Goal: Information Seeking & Learning: Learn about a topic

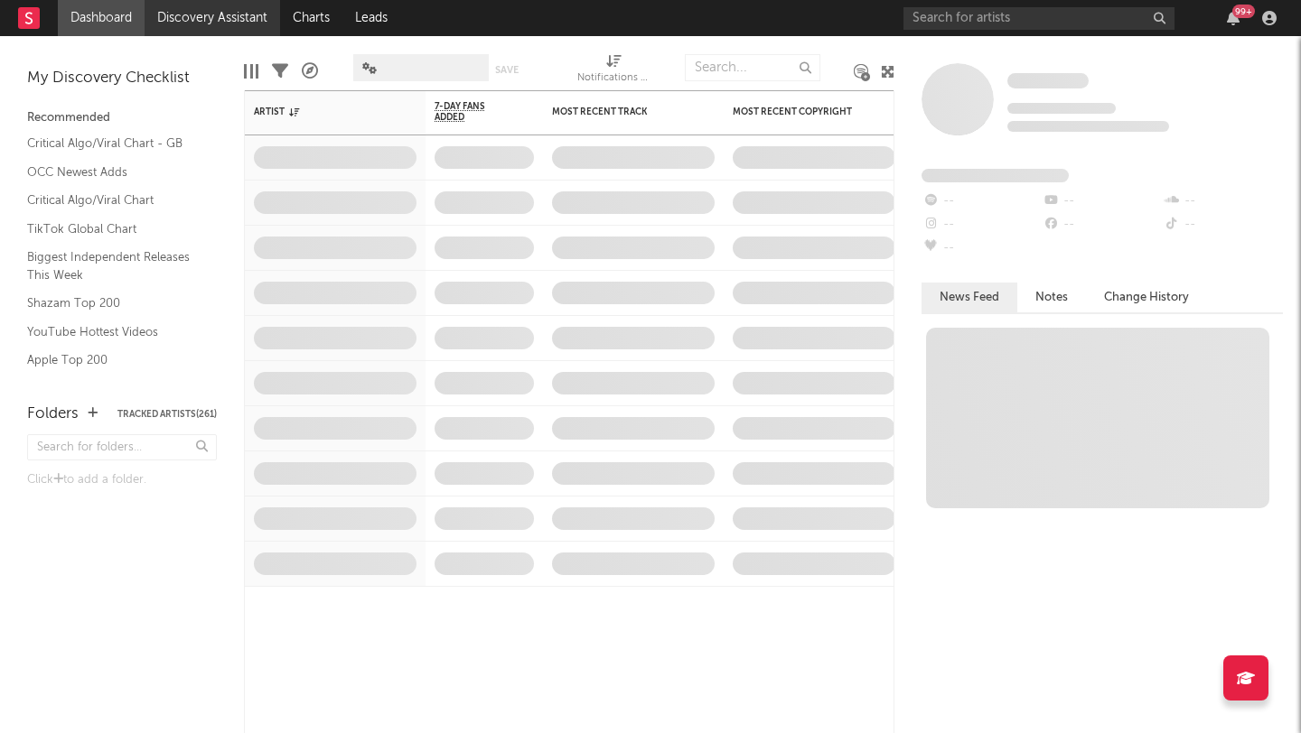
click at [240, 17] on link "Discovery Assistant" at bounding box center [212, 18] width 135 height 36
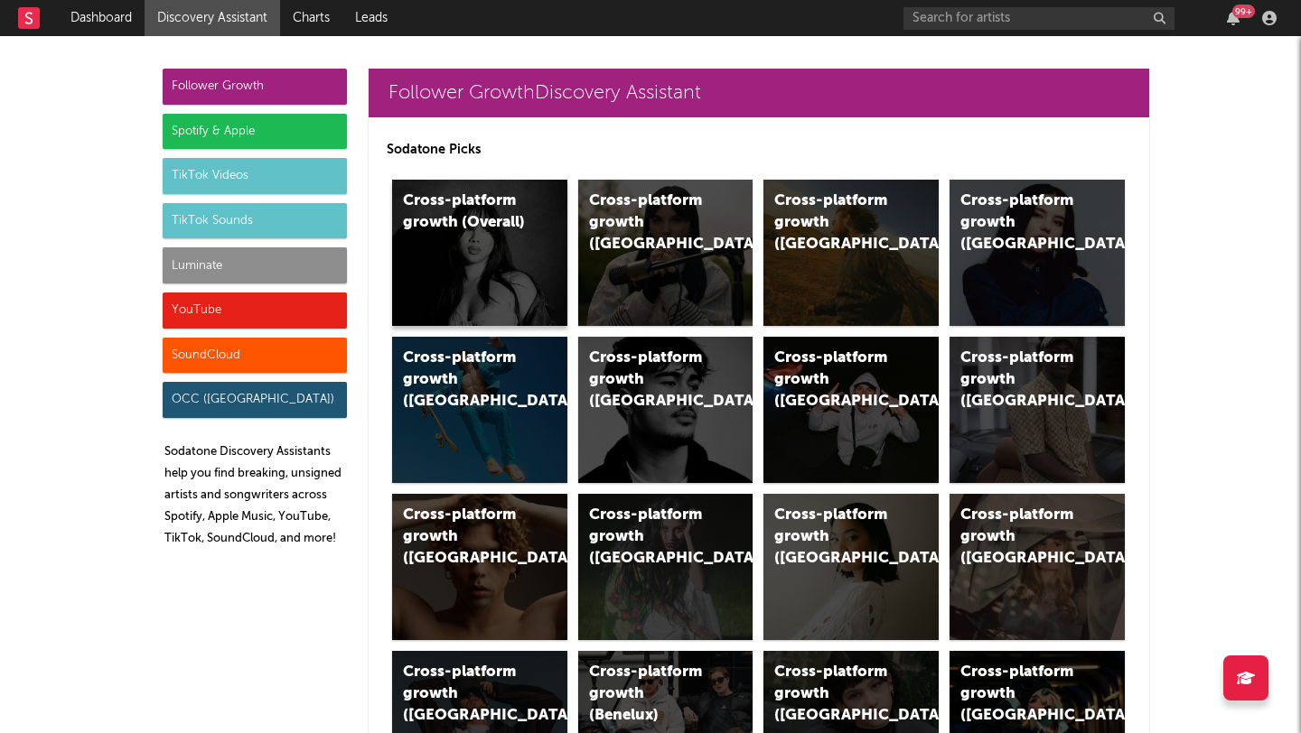
click at [469, 212] on div "Cross-platform growth (Overall)" at bounding box center [464, 212] width 123 height 43
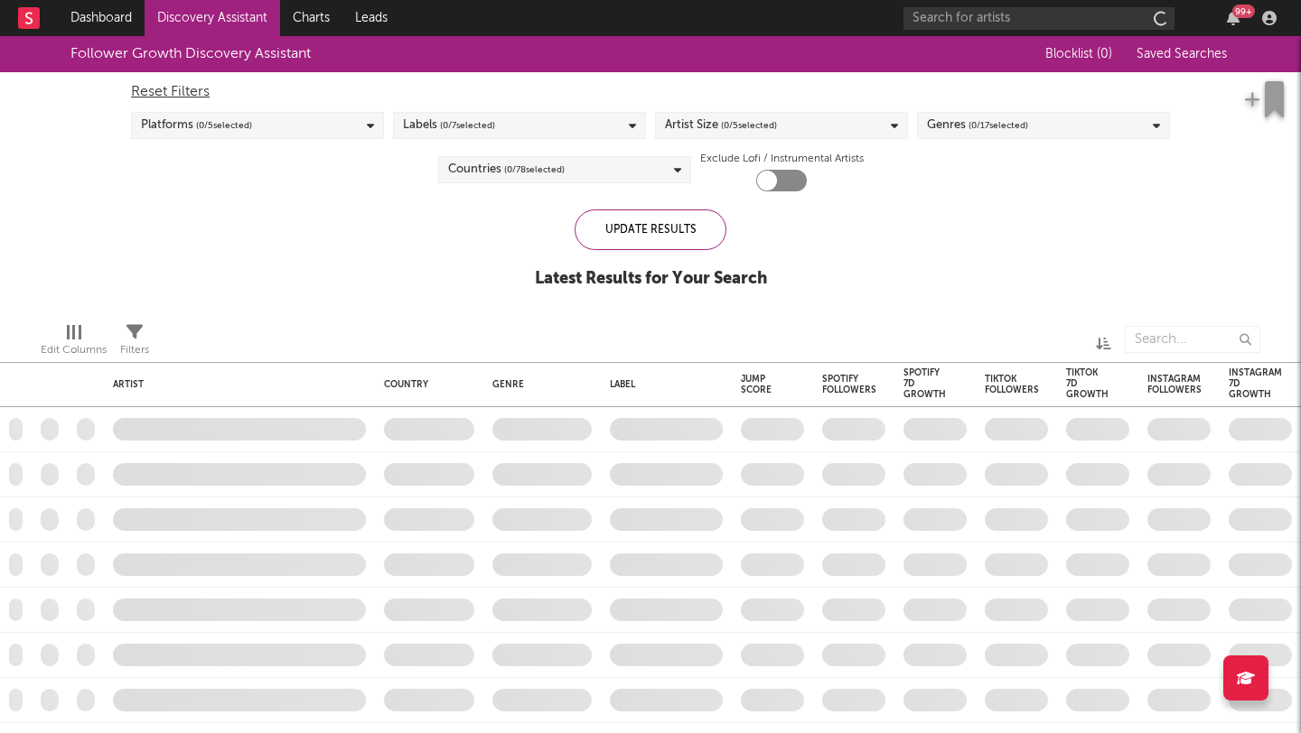
checkbox input "true"
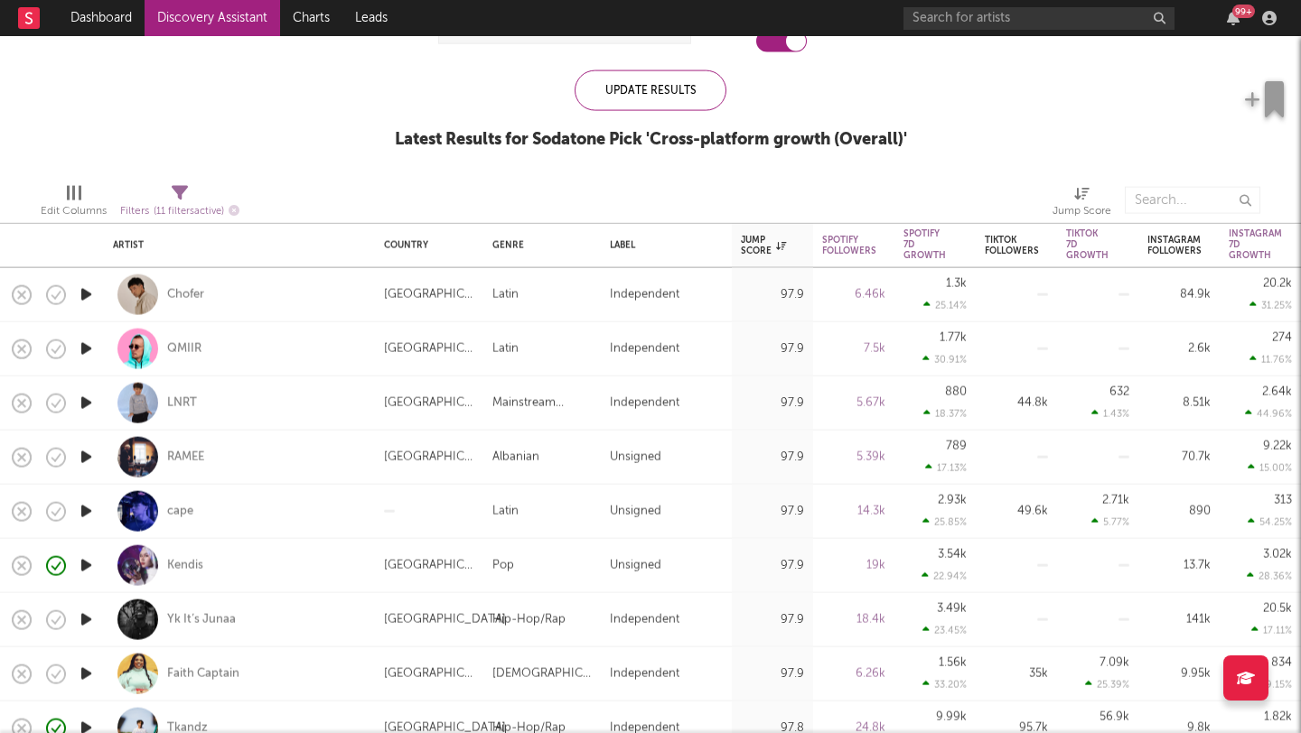
click at [320, 555] on div "Kendis" at bounding box center [239, 565] width 253 height 53
select select "1w"
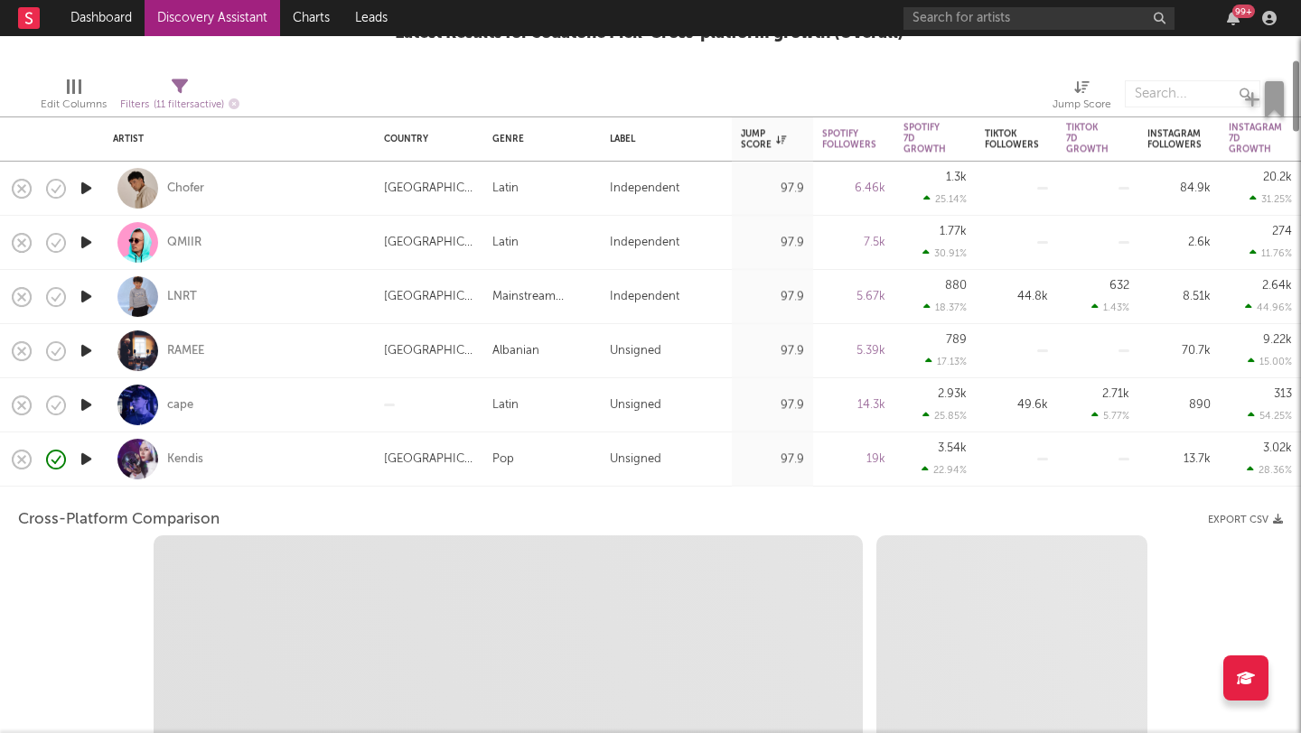
select select "6m"
select select "1m"
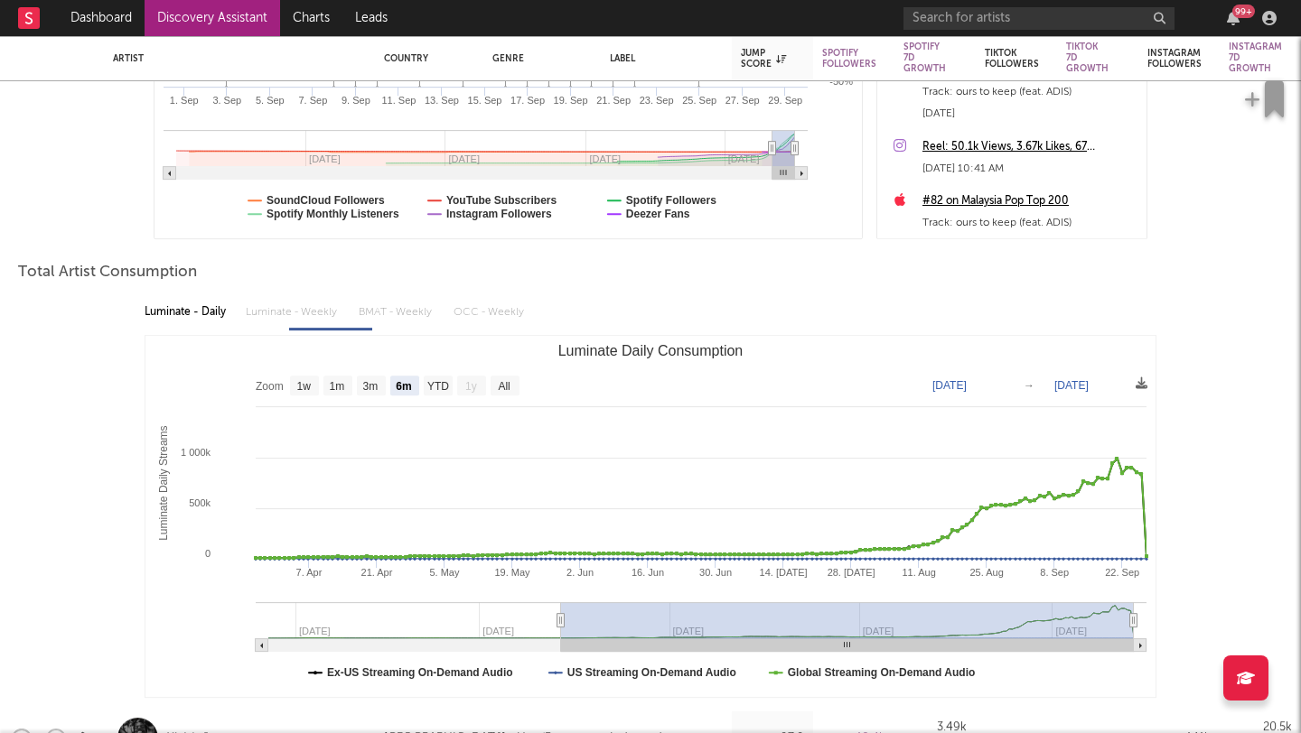
click at [166, 36] on div "Artist" at bounding box center [239, 58] width 271 height 45
click at [168, 22] on link "Discovery Assistant" at bounding box center [212, 18] width 135 height 36
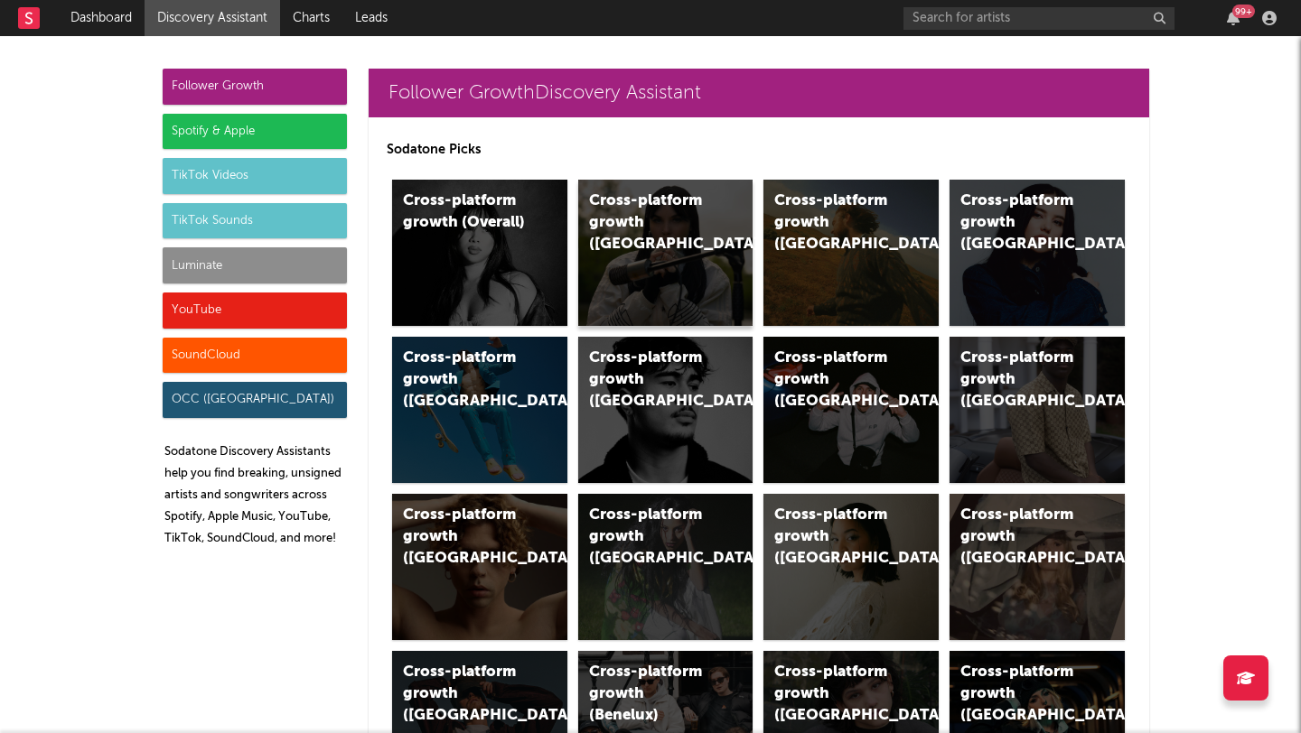
click at [643, 204] on div "Cross-platform growth (UK)" at bounding box center [650, 223] width 123 height 65
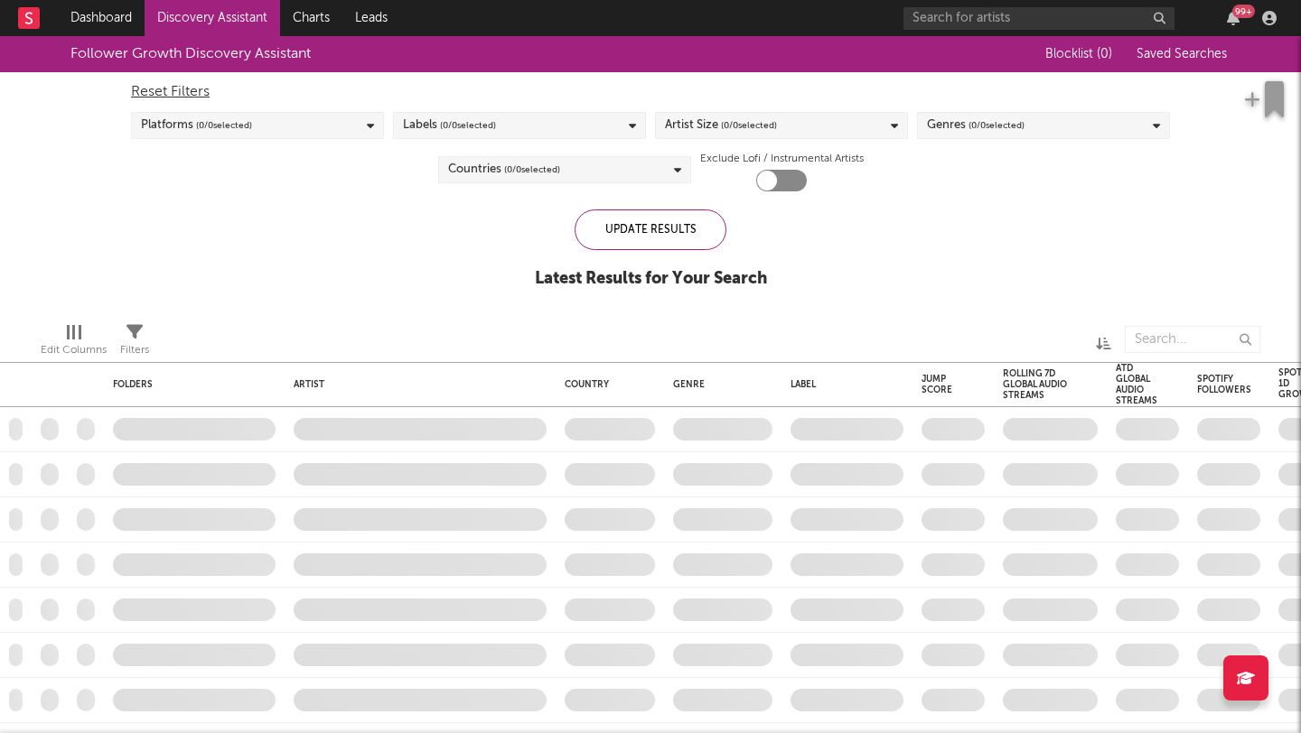
checkbox input "true"
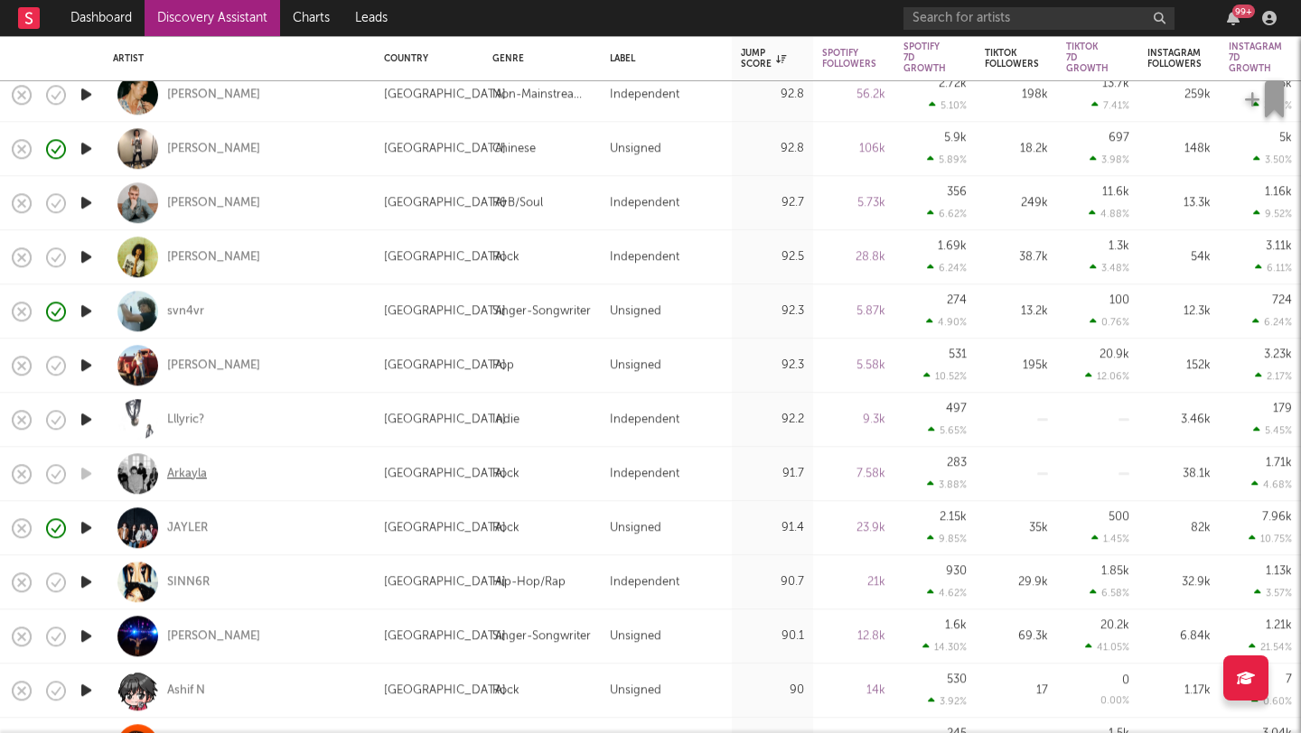
click at [184, 475] on div "Arkayla" at bounding box center [187, 474] width 40 height 16
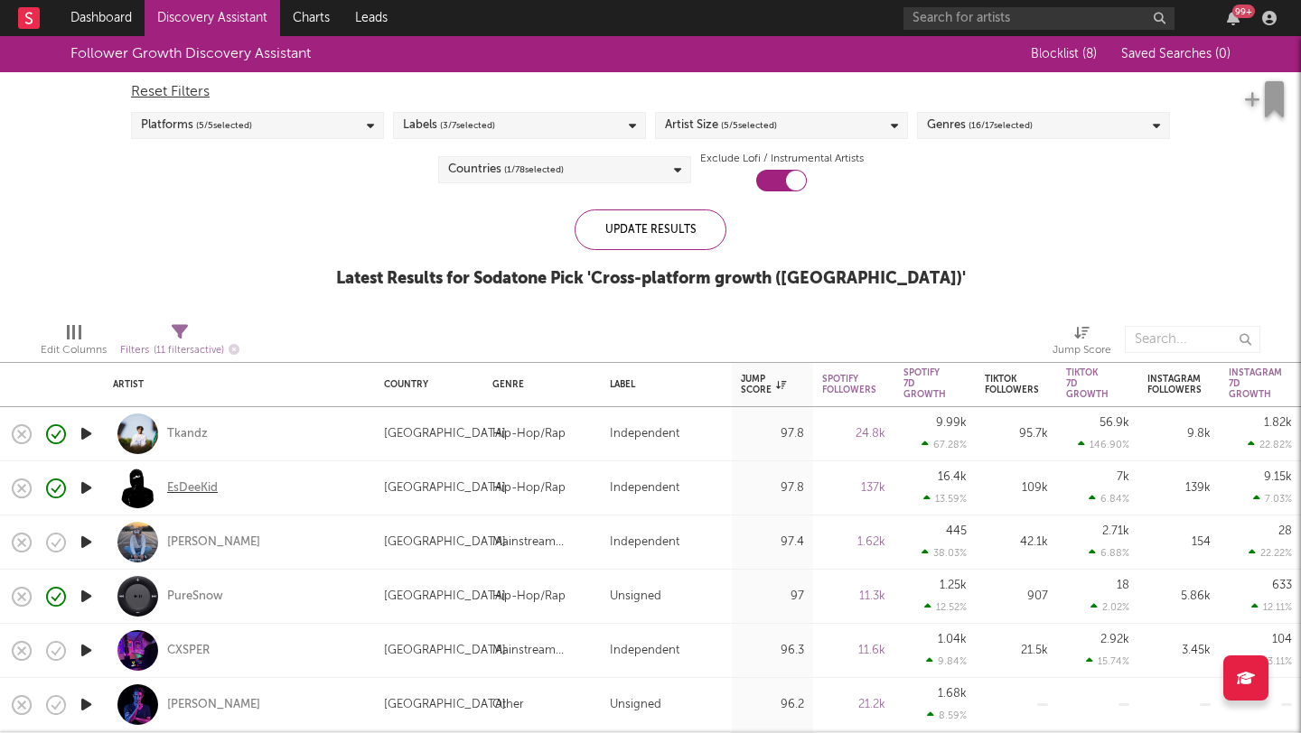
click at [188, 485] on div "EsDeeKid" at bounding box center [192, 489] width 51 height 16
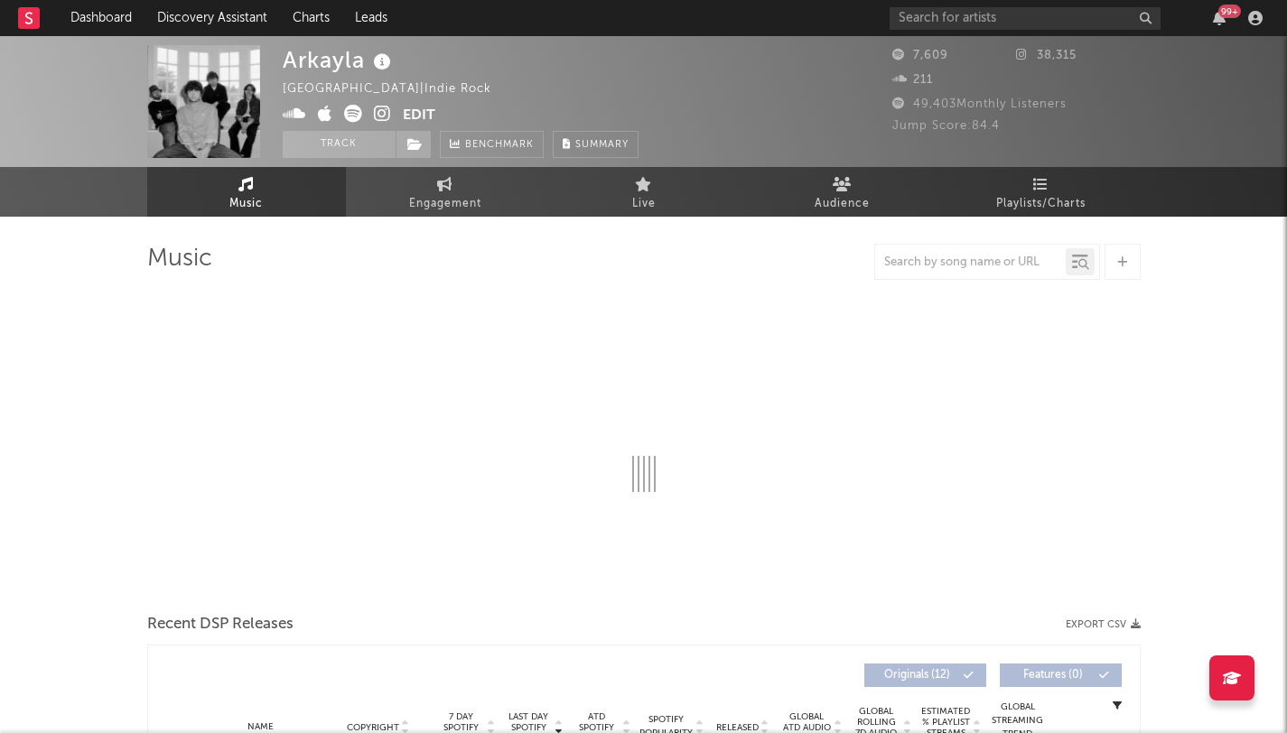
select select "1w"
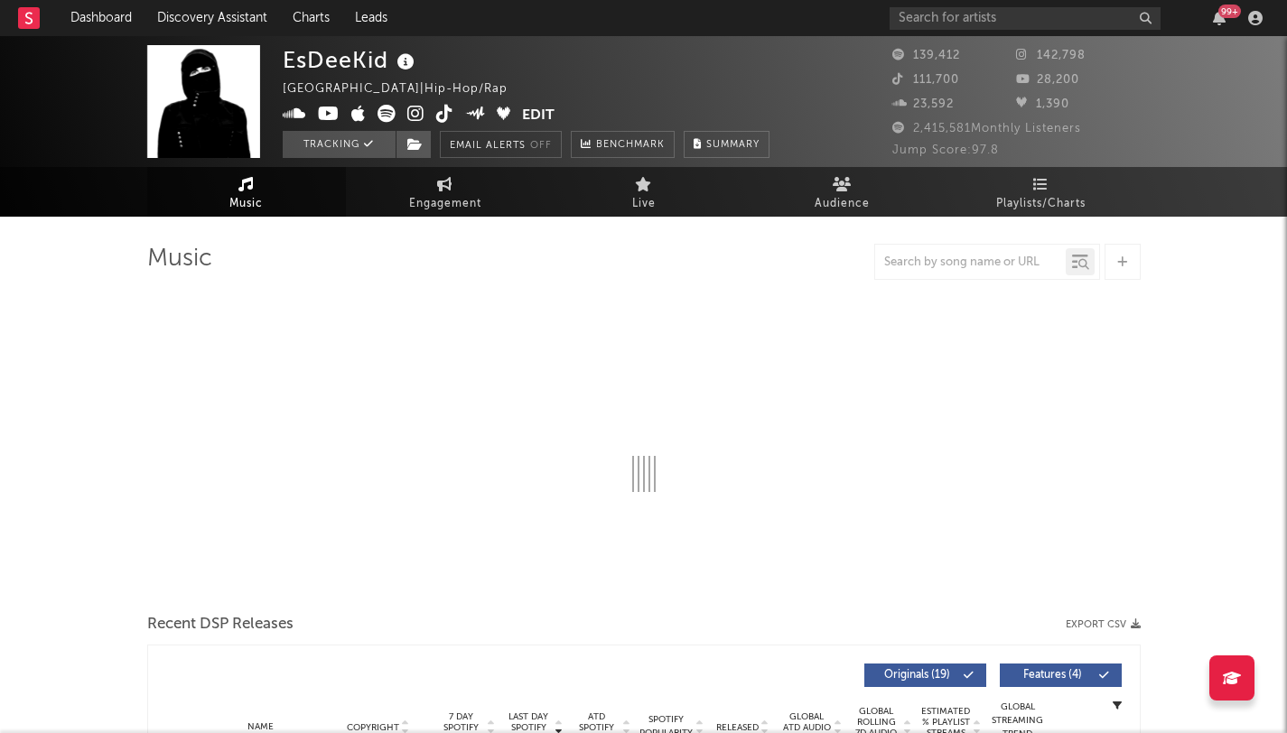
select select "6m"
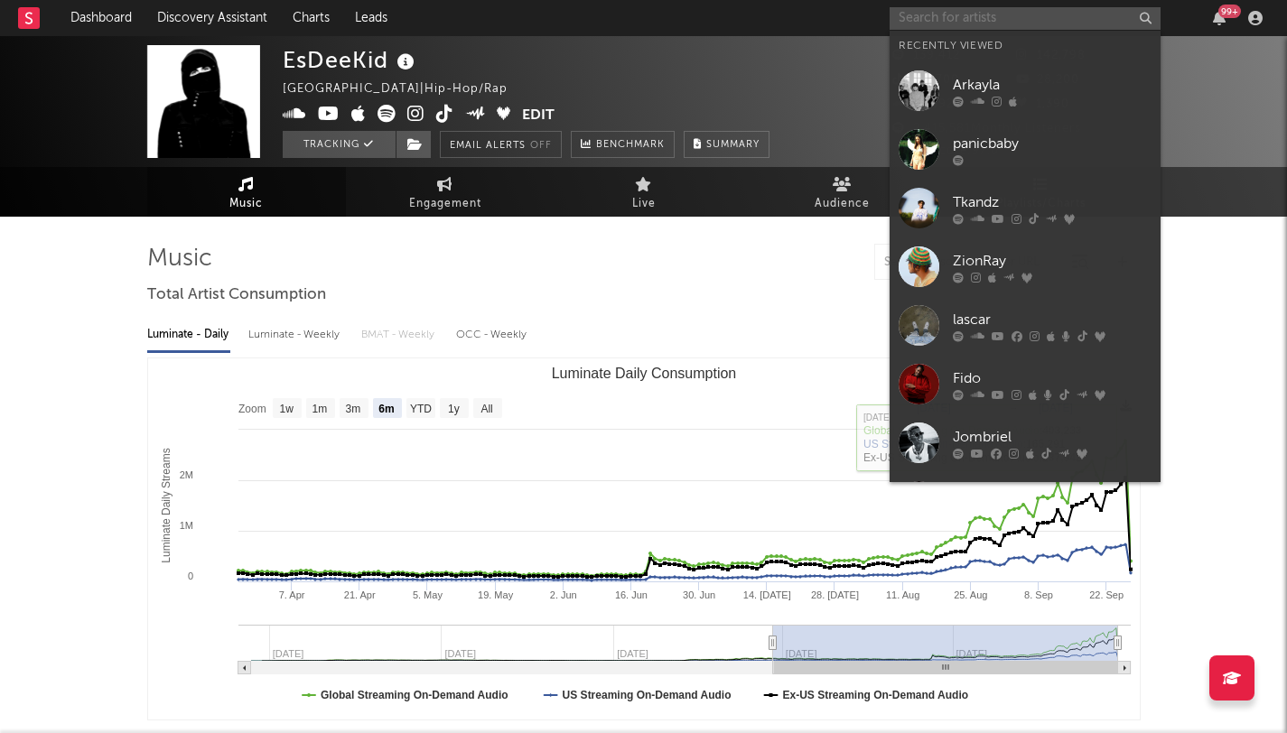
click at [1059, 14] on input "text" at bounding box center [1025, 18] width 271 height 23
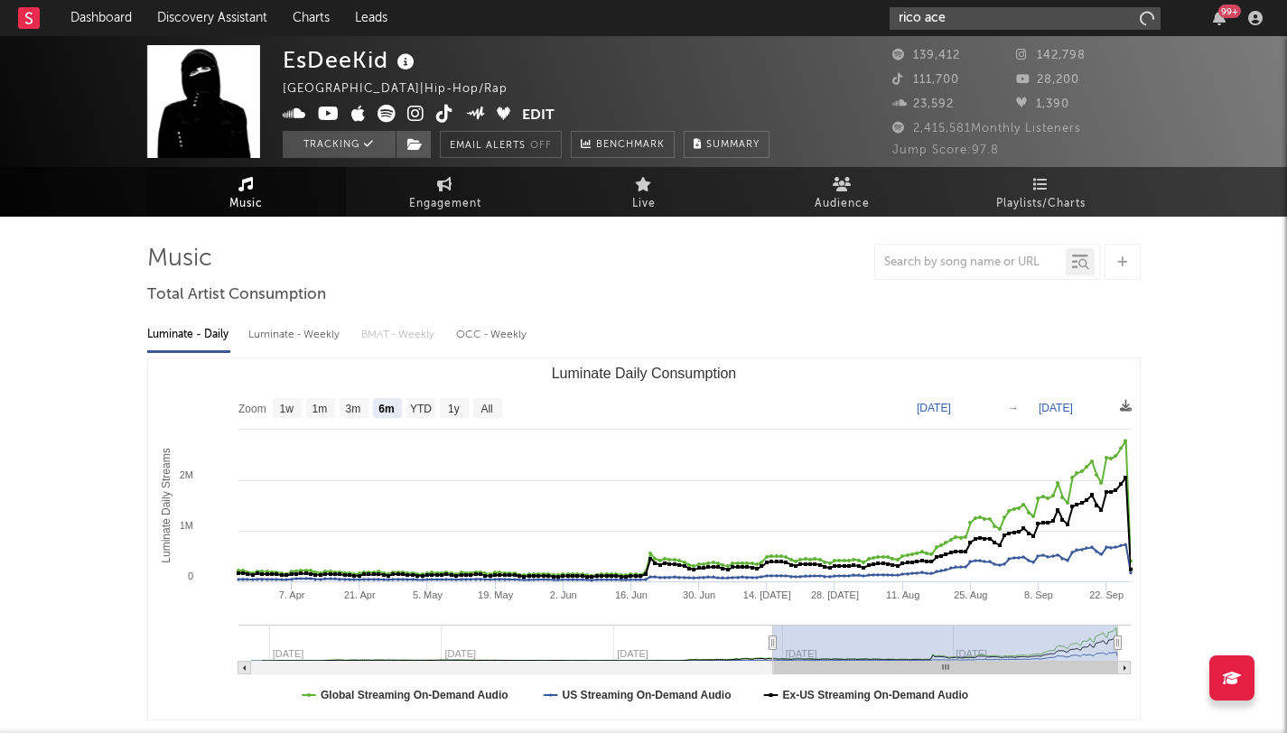
type input "rico ace"
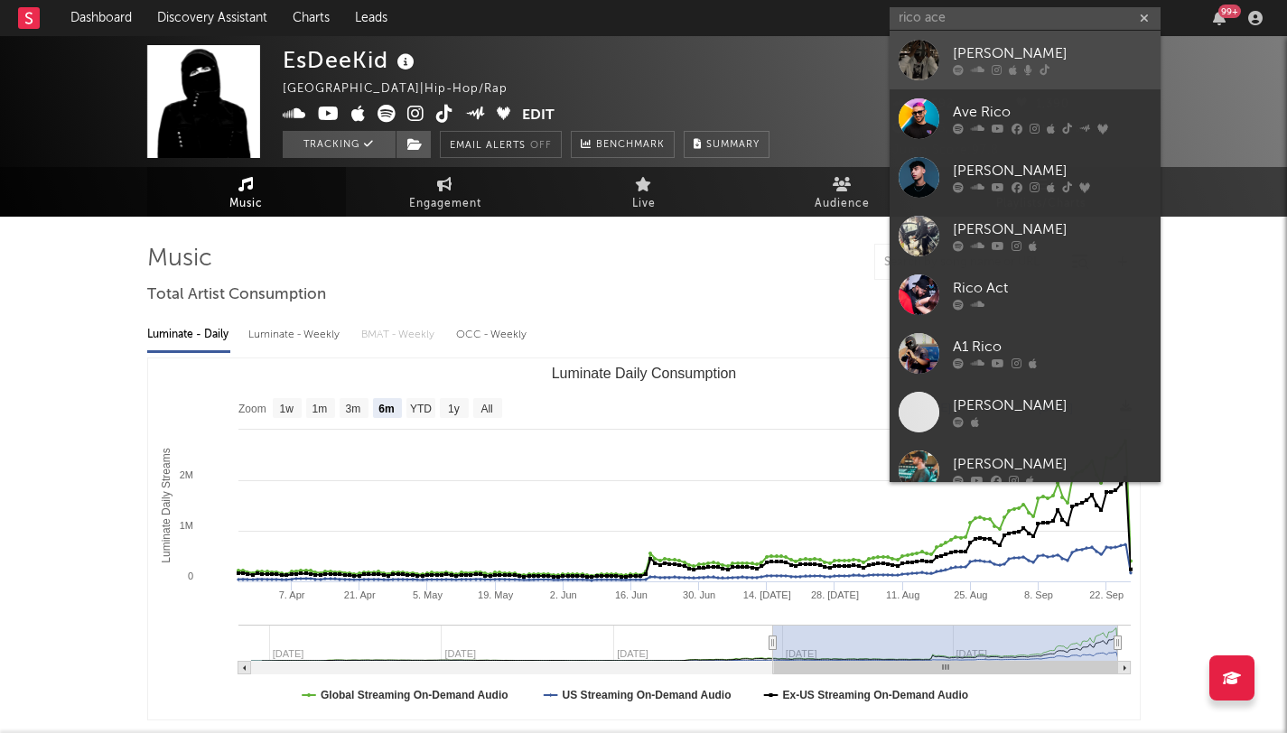
click at [946, 48] on link "Rico Ace" at bounding box center [1025, 60] width 271 height 59
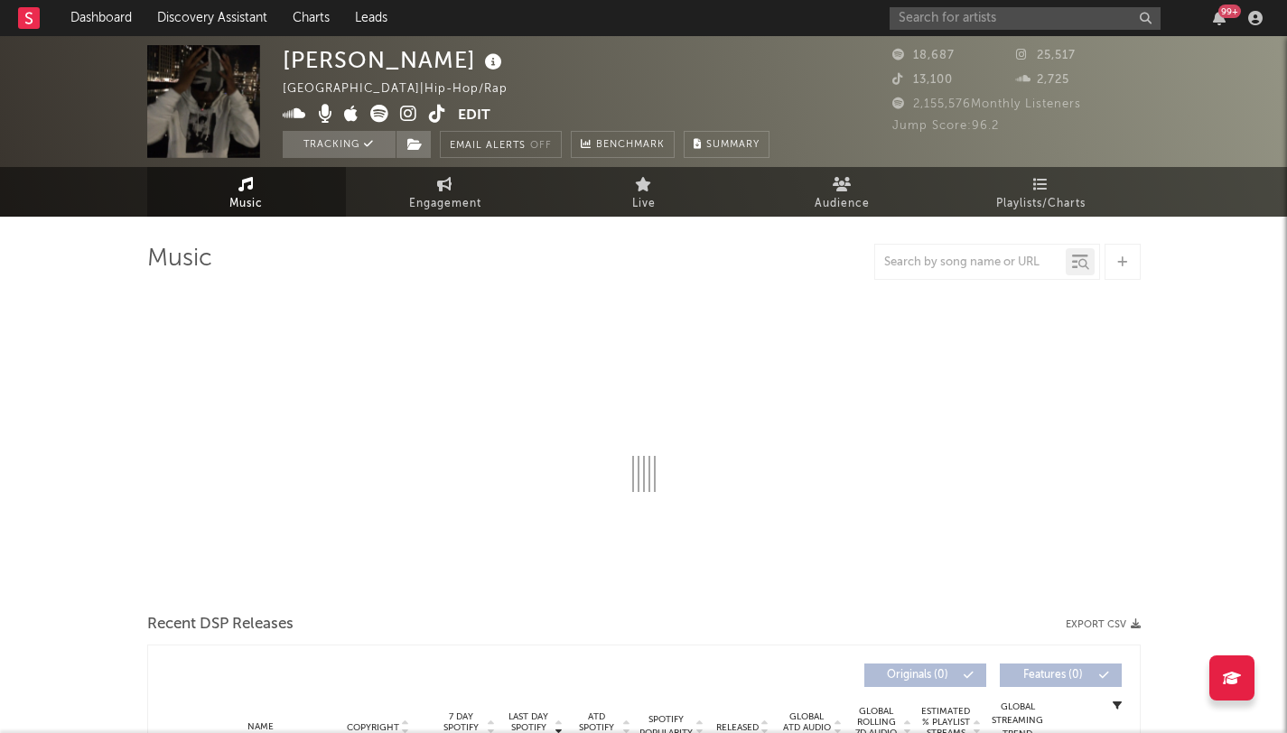
select select "6m"
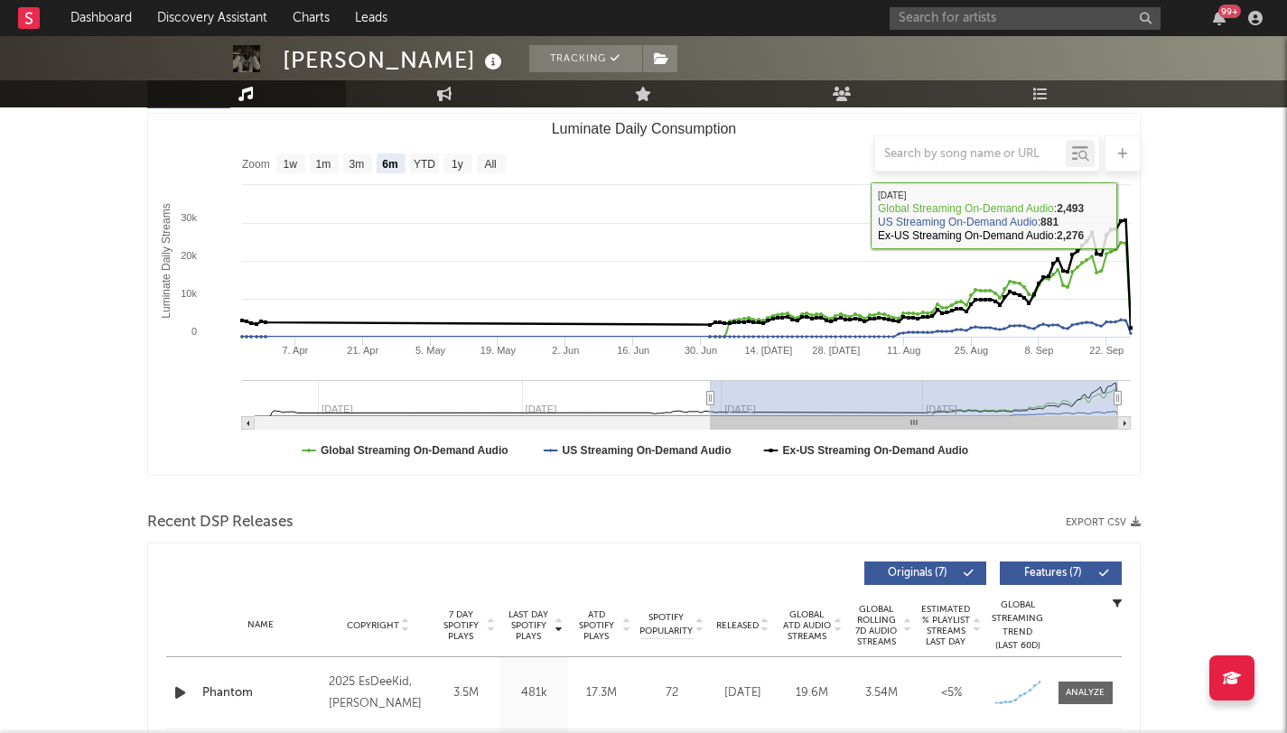
scroll to position [601, 0]
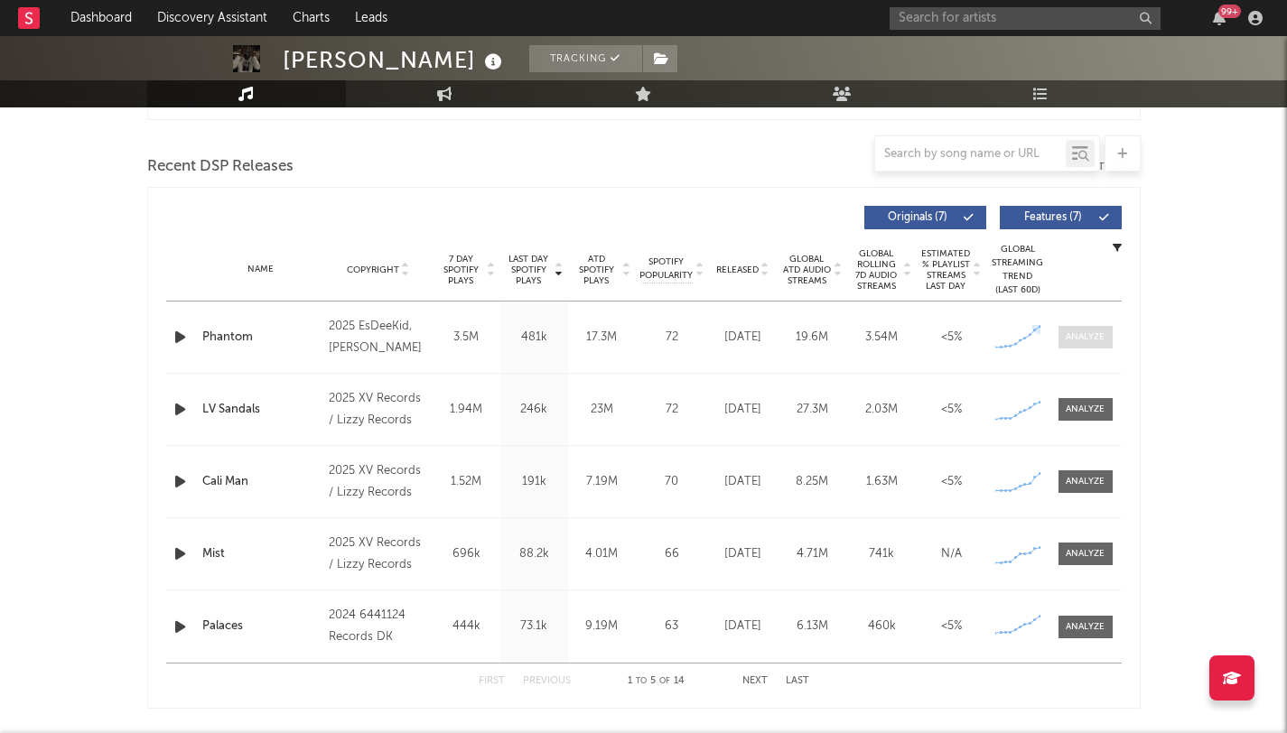
click at [1087, 338] on div at bounding box center [1085, 338] width 39 height 14
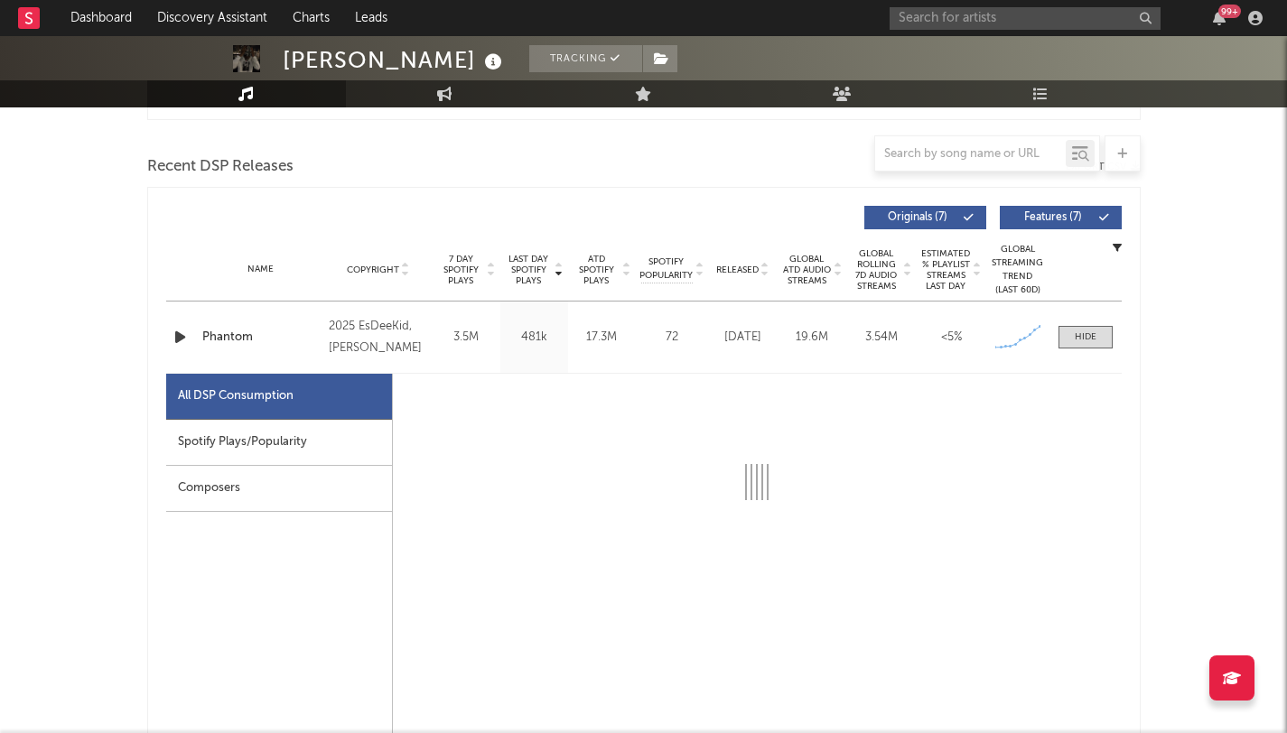
click at [256, 436] on div "Spotify Plays/Popularity" at bounding box center [279, 443] width 226 height 46
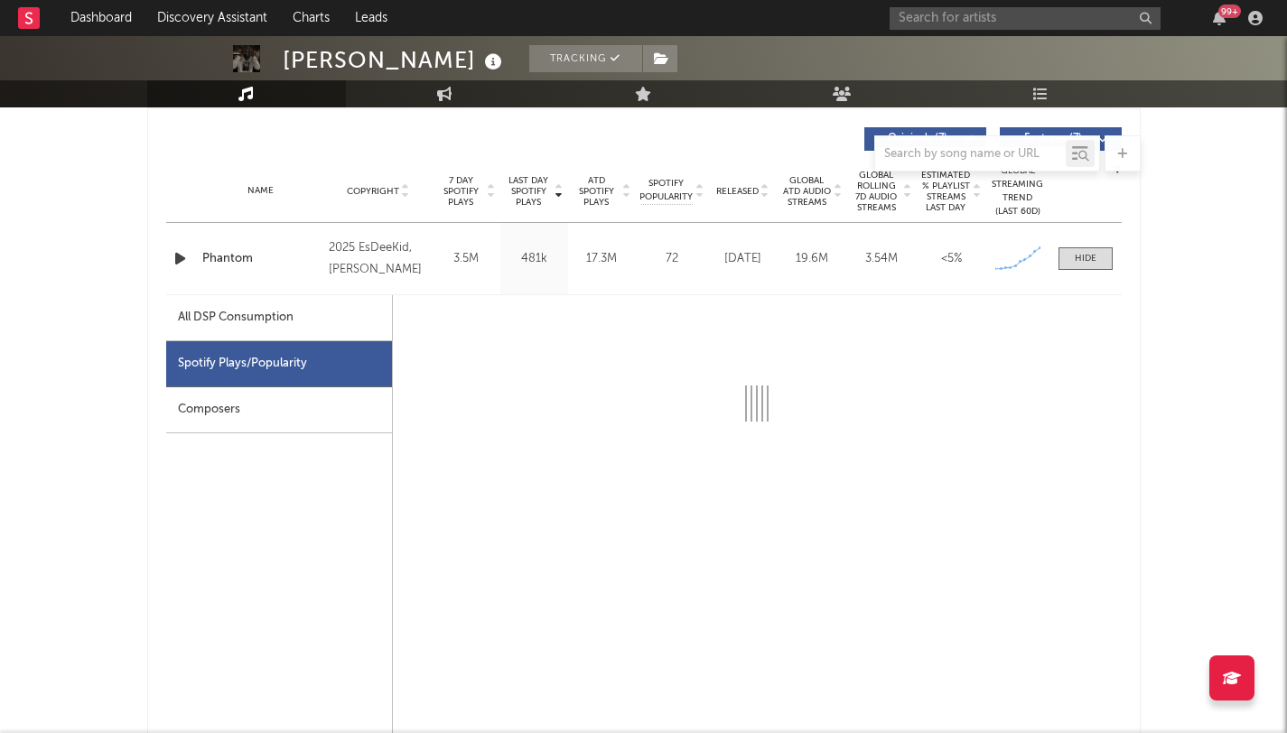
scroll to position [705, 0]
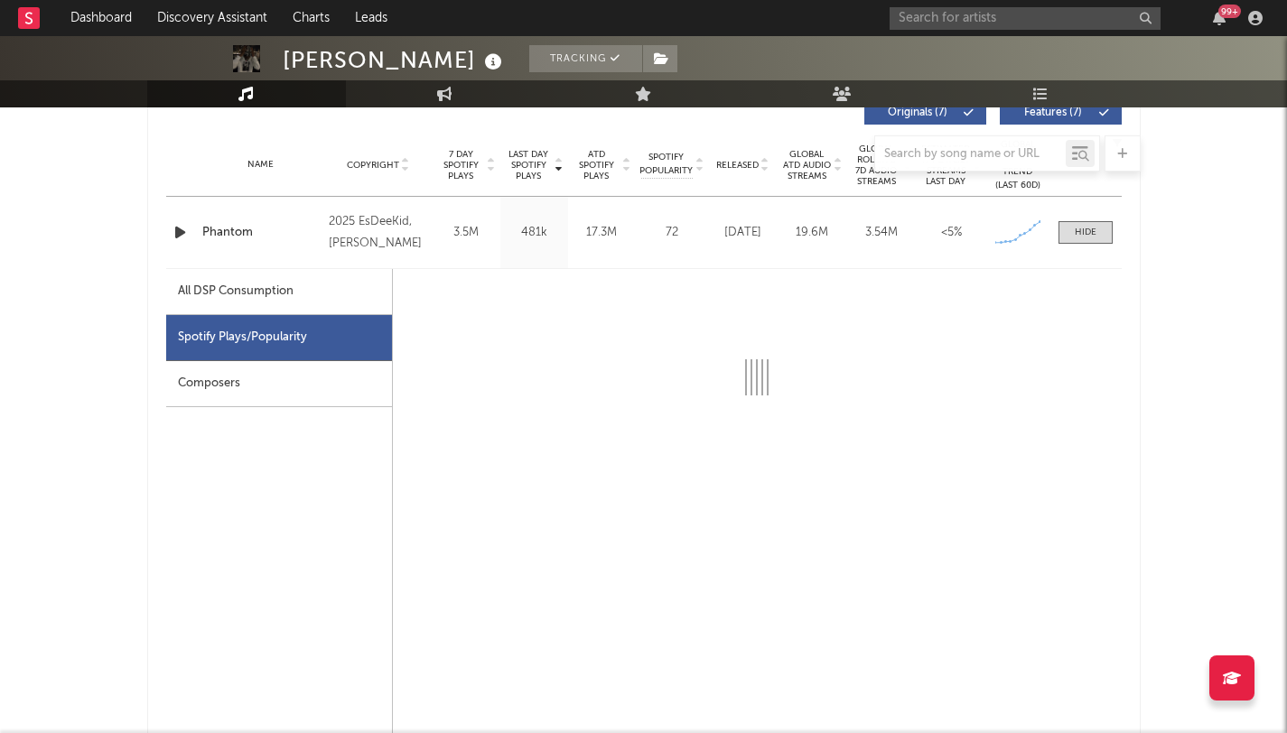
select select "6m"
select select "1w"
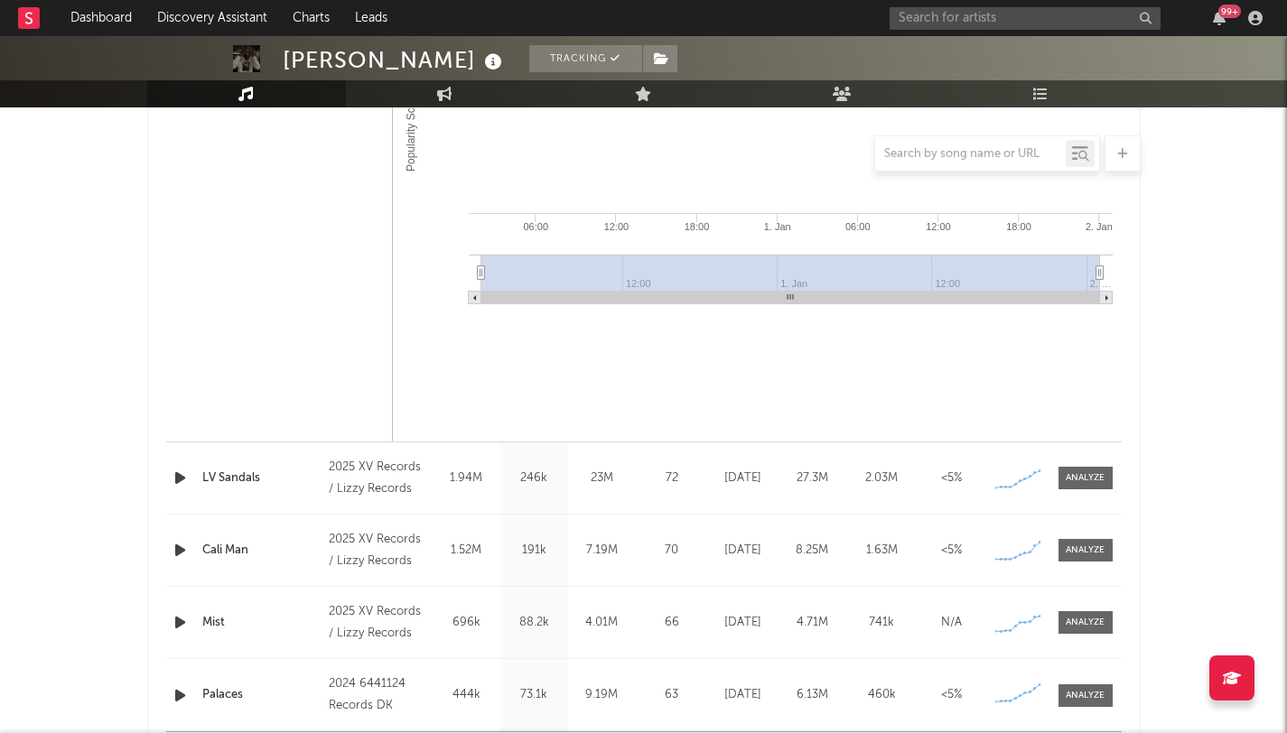
scroll to position [1424, 0]
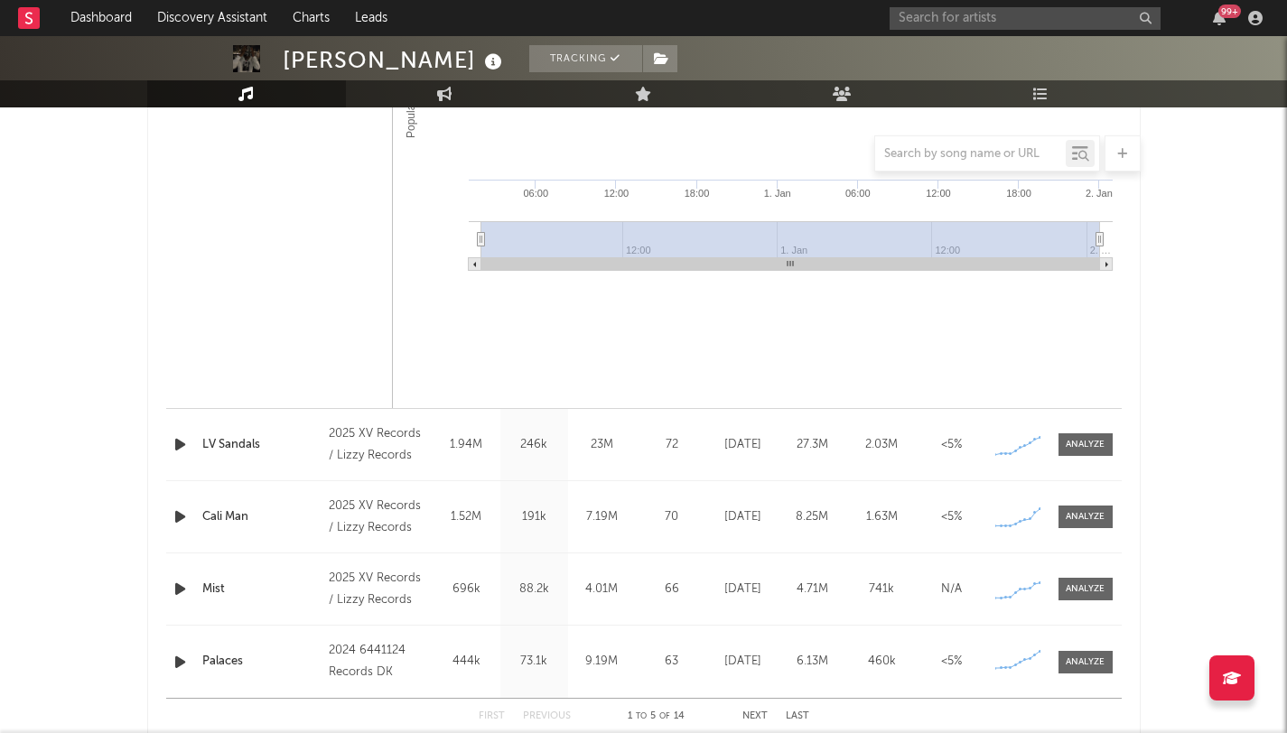
click at [1112, 445] on div at bounding box center [1086, 445] width 72 height 23
click at [1091, 446] on div at bounding box center [1085, 445] width 39 height 14
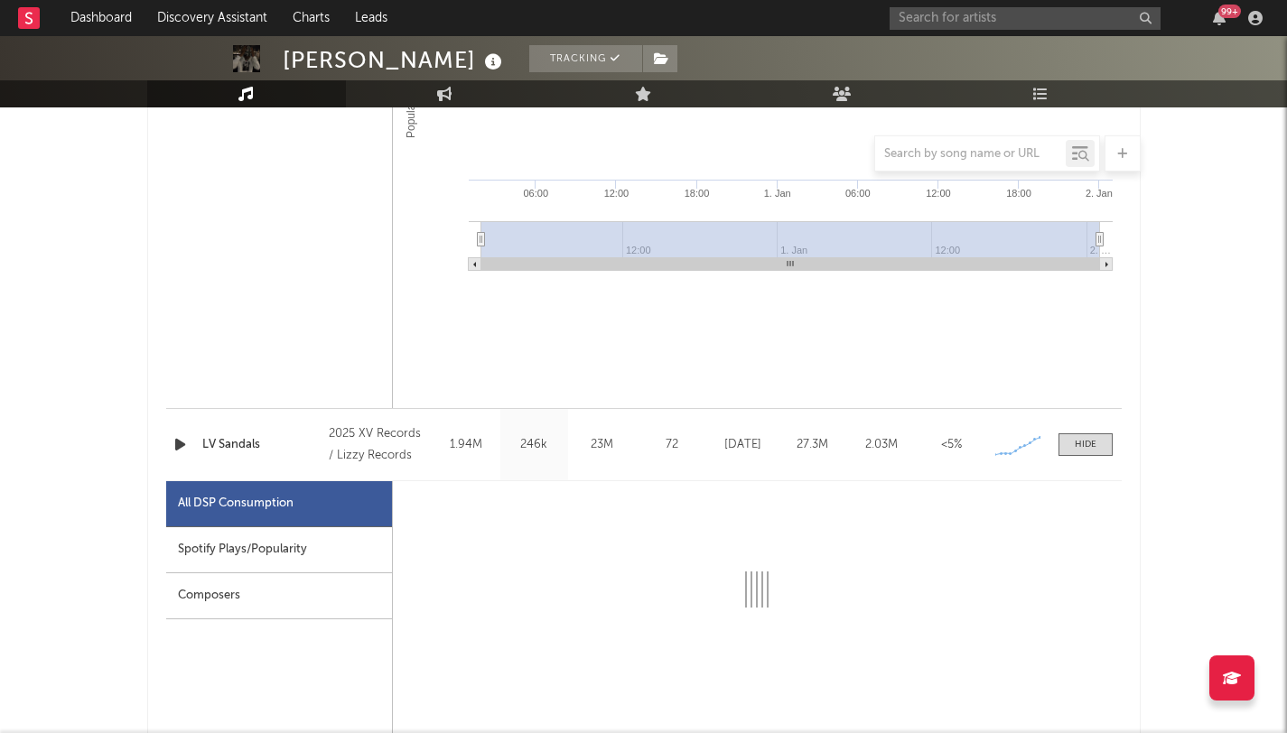
click at [241, 547] on div "Spotify Plays/Popularity" at bounding box center [279, 550] width 226 height 46
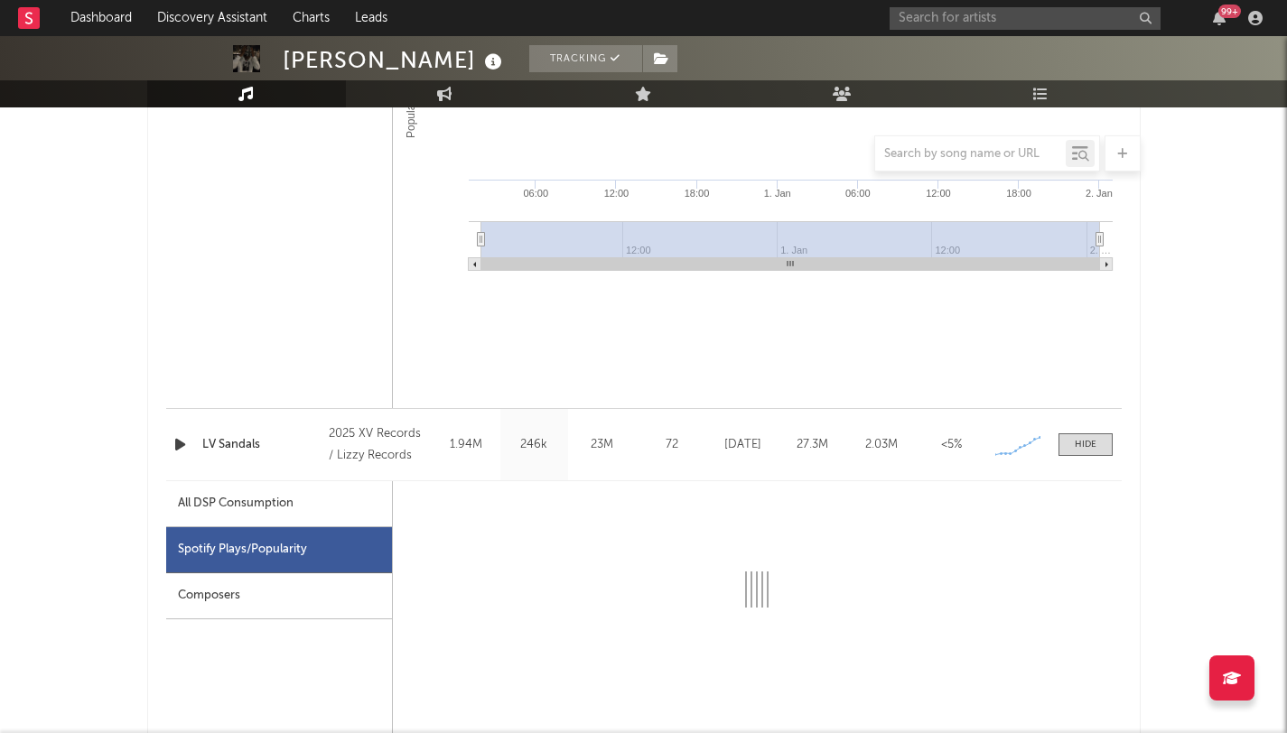
select select "1w"
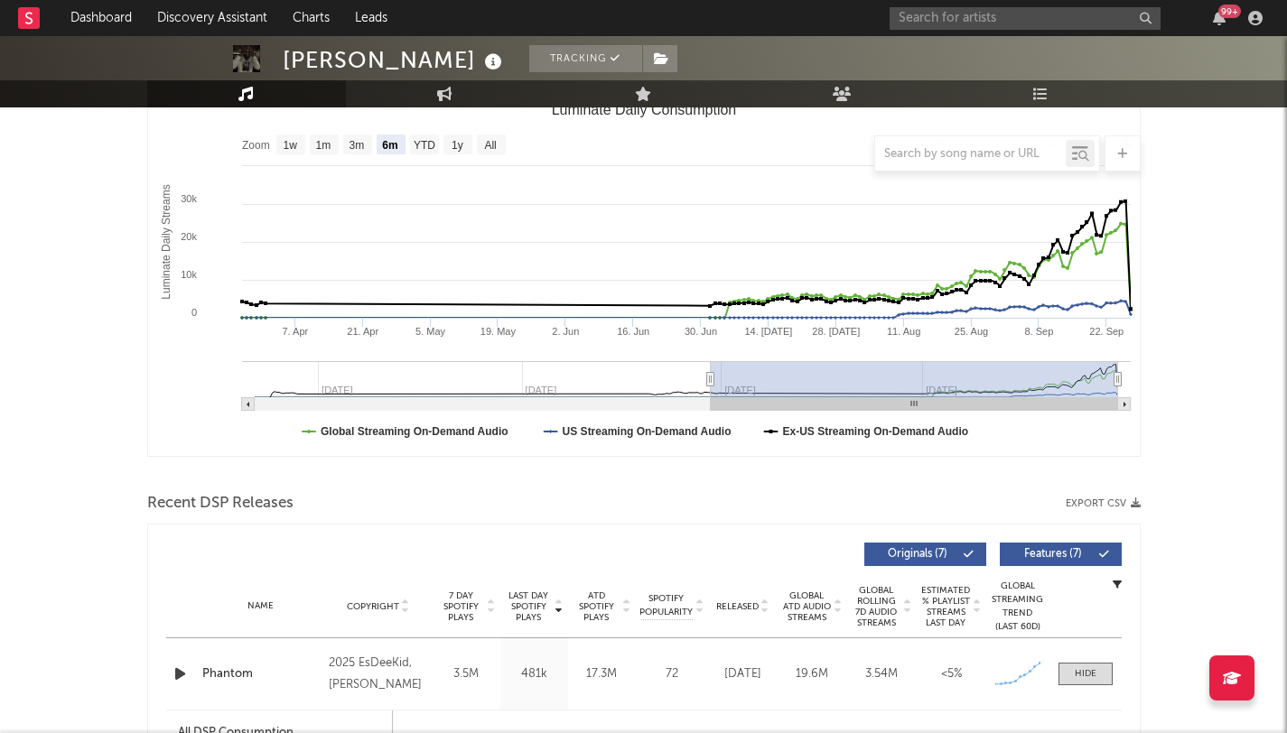
scroll to position [74, 0]
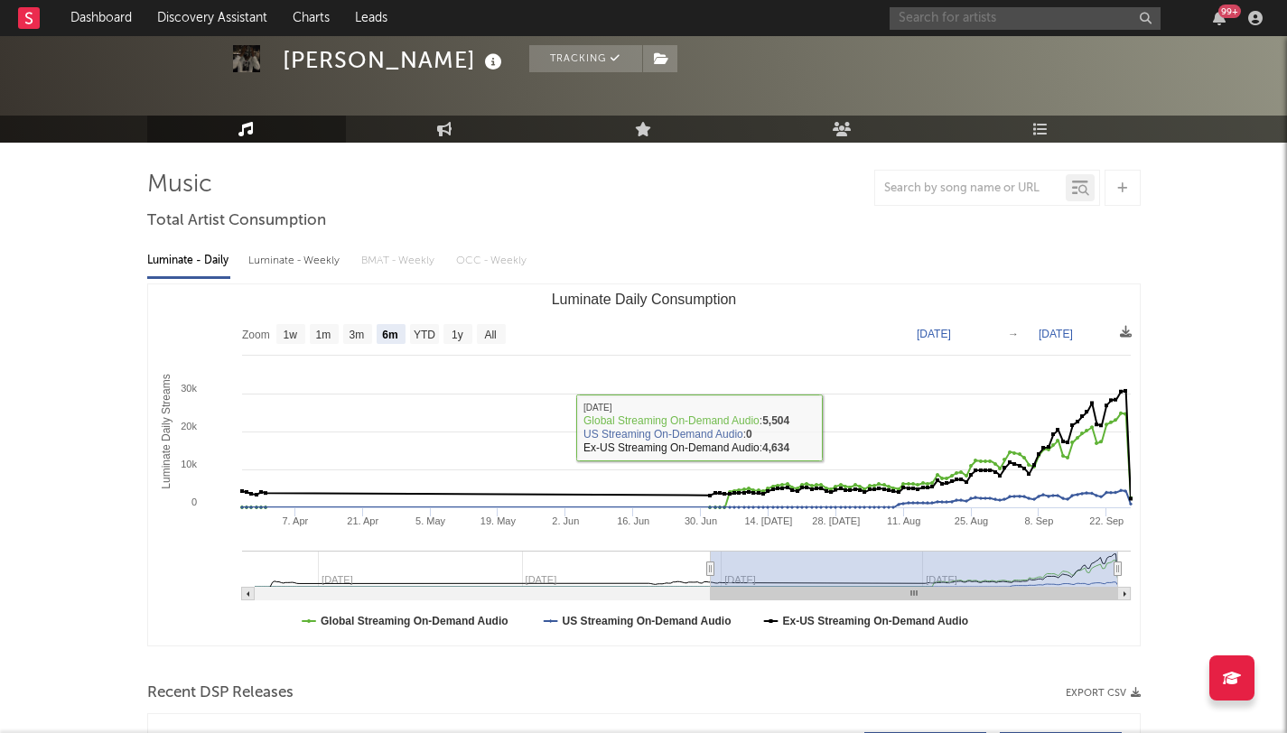
click at [1006, 14] on input "text" at bounding box center [1025, 18] width 271 height 23
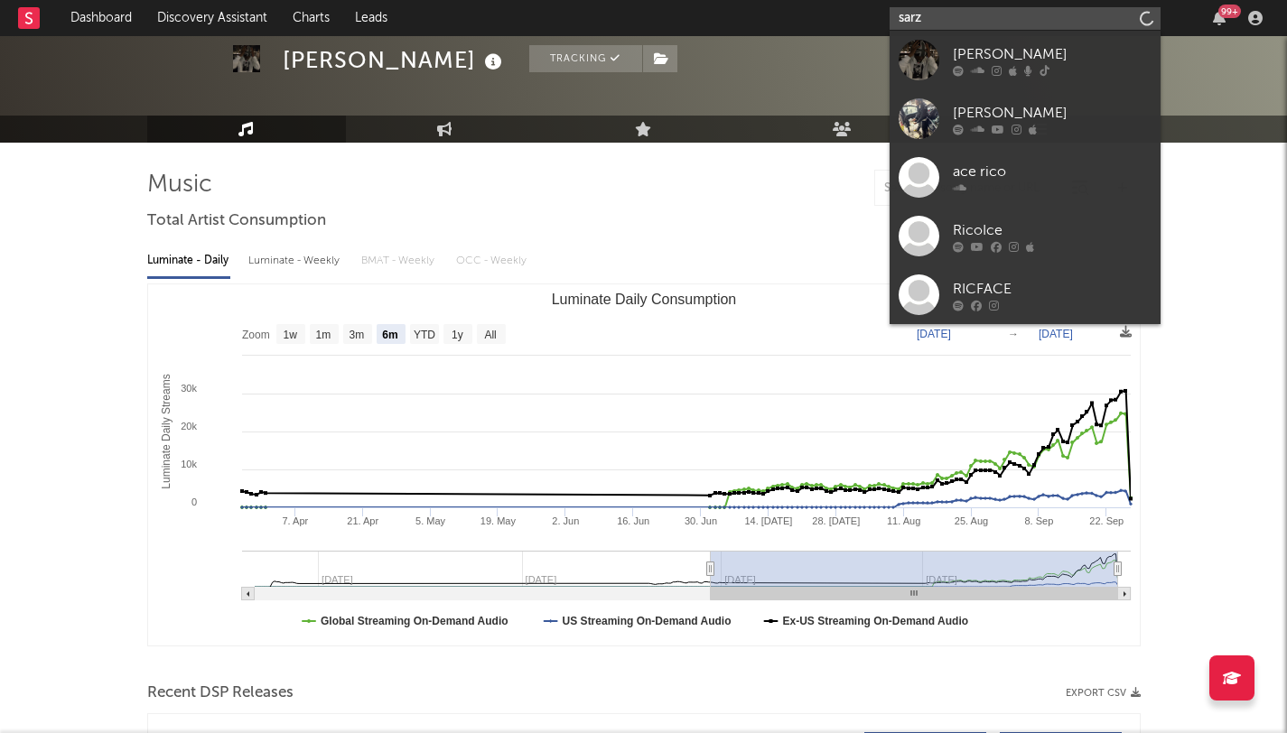
type input "sarz"
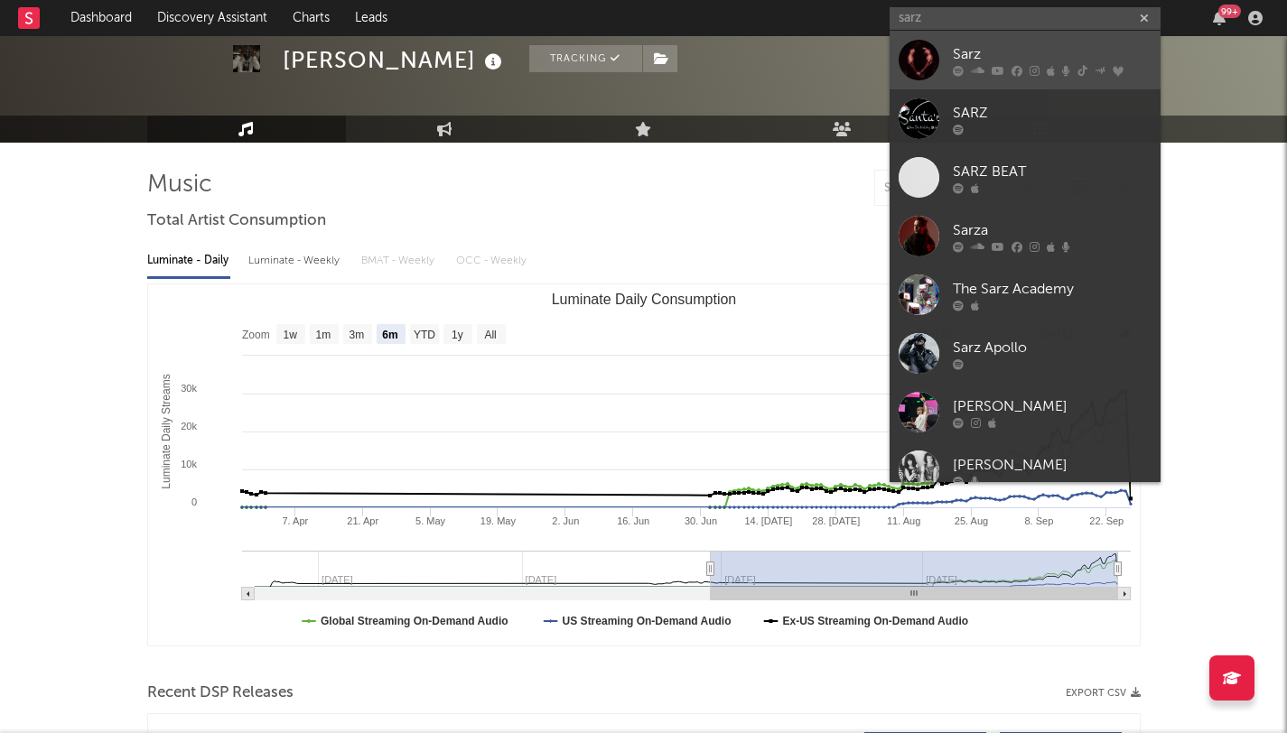
click at [975, 44] on div "Sarz" at bounding box center [1052, 54] width 199 height 22
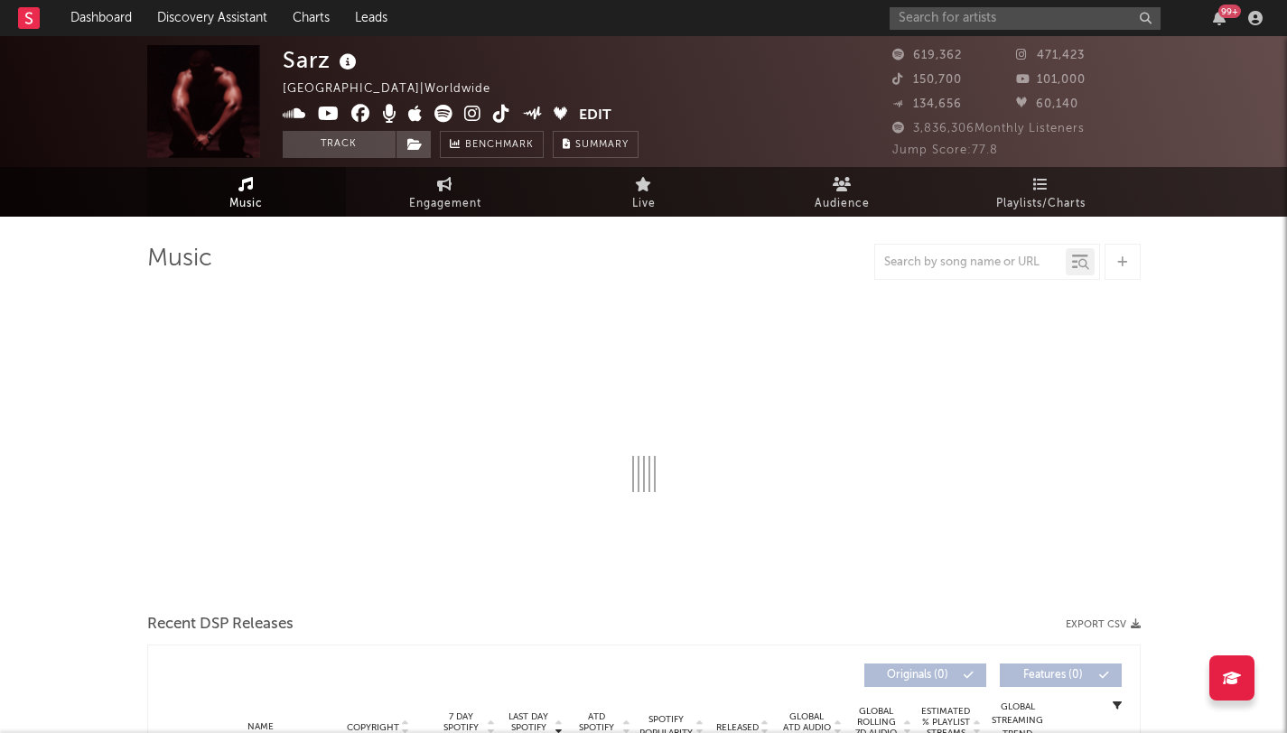
select select "6m"
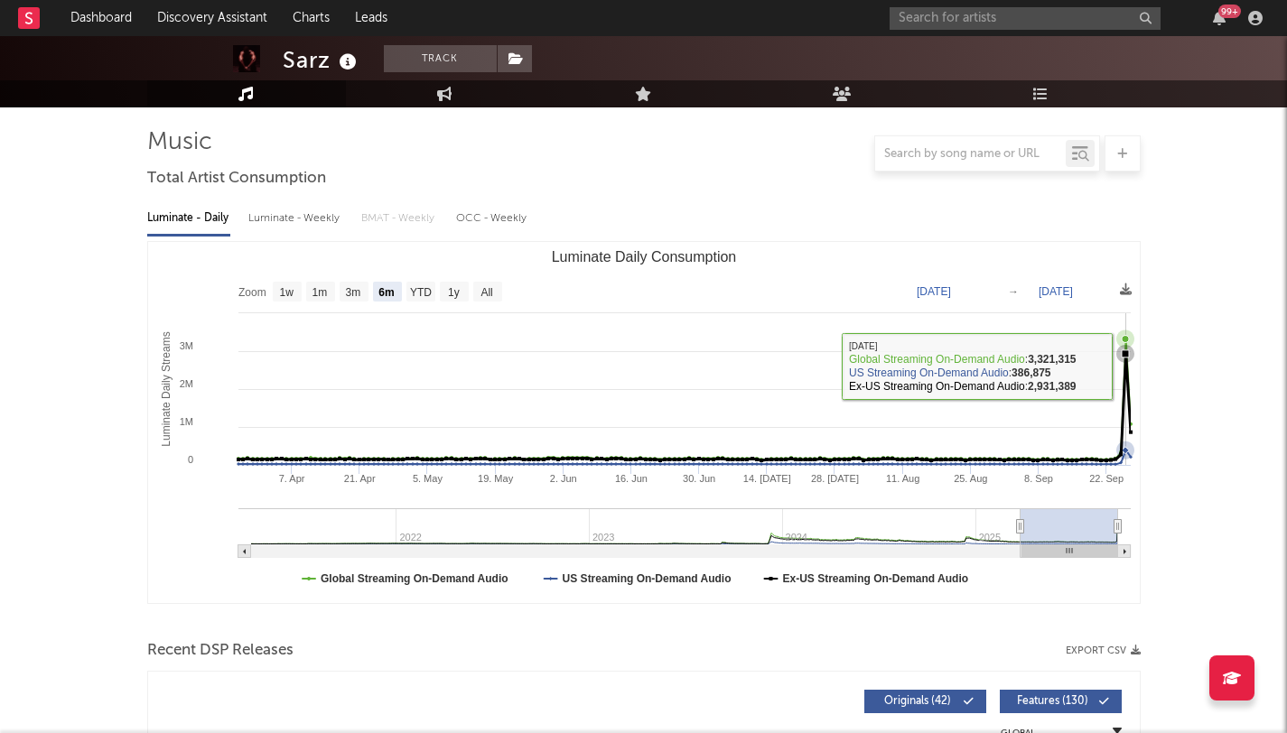
scroll to position [558, 0]
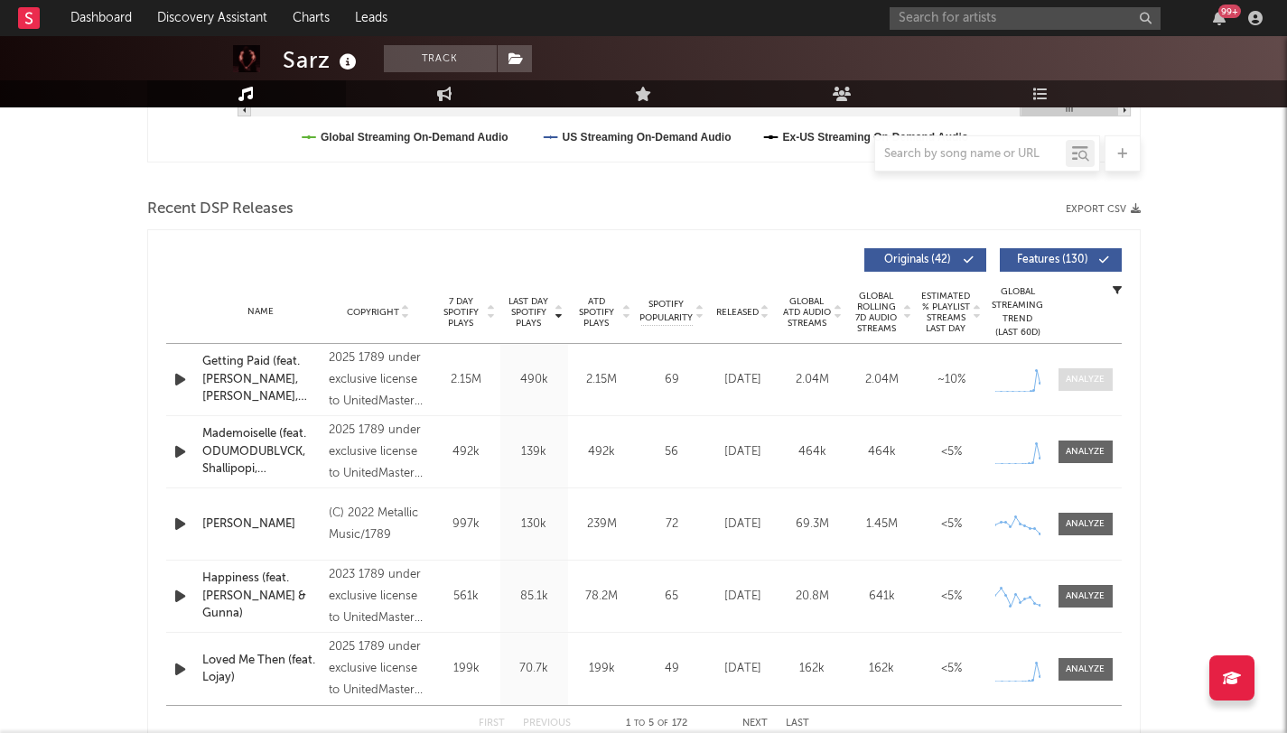
click at [1070, 383] on div at bounding box center [1085, 380] width 39 height 14
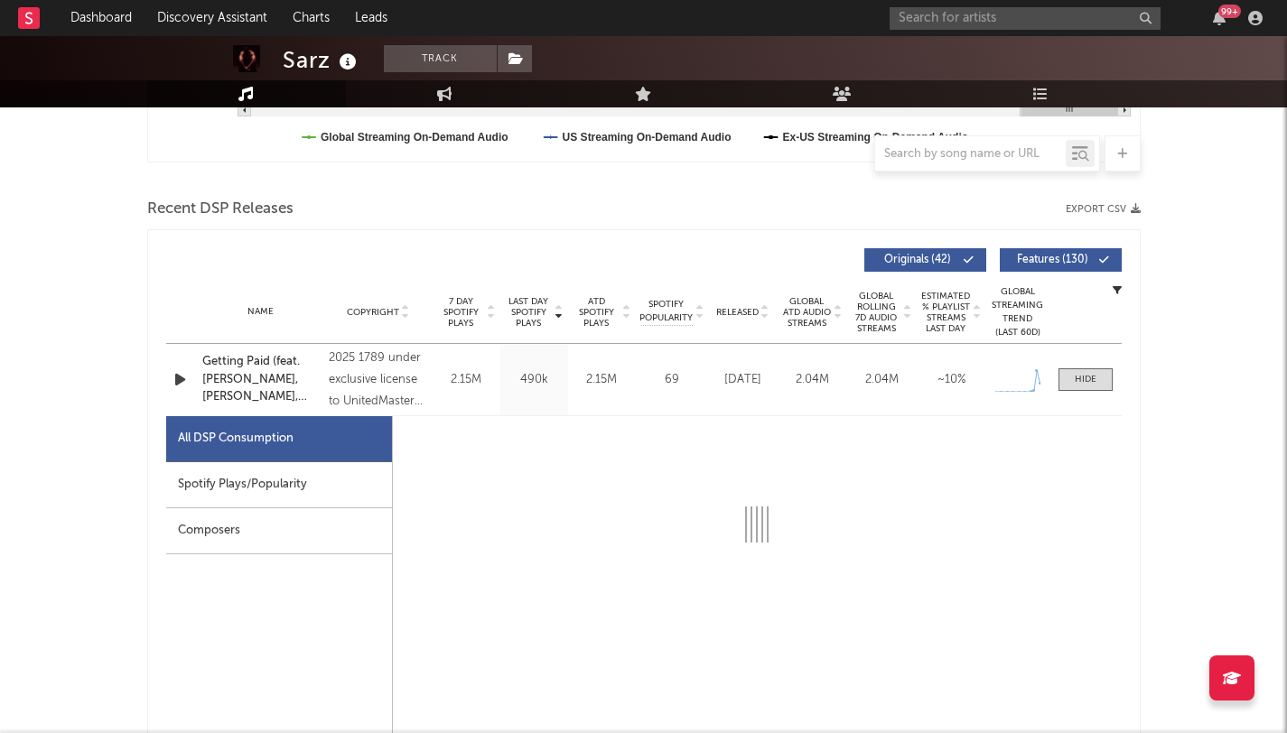
select select "1w"
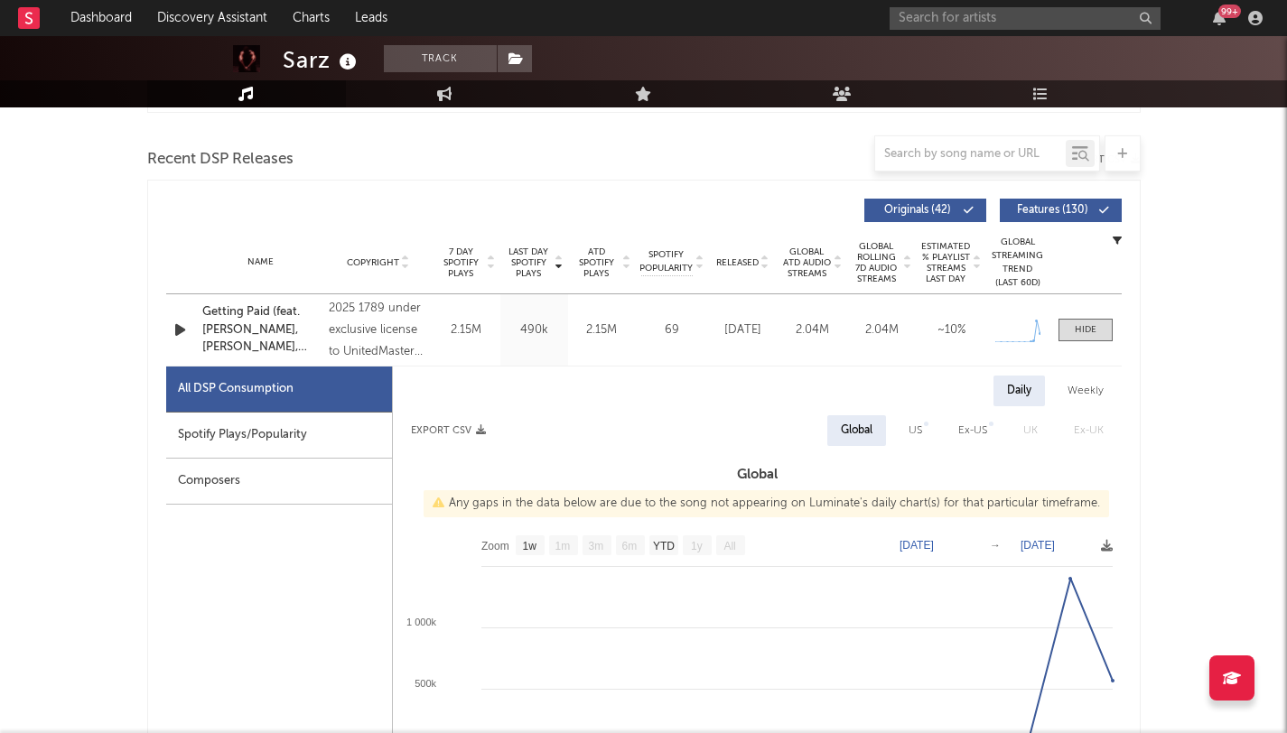
scroll to position [640, 0]
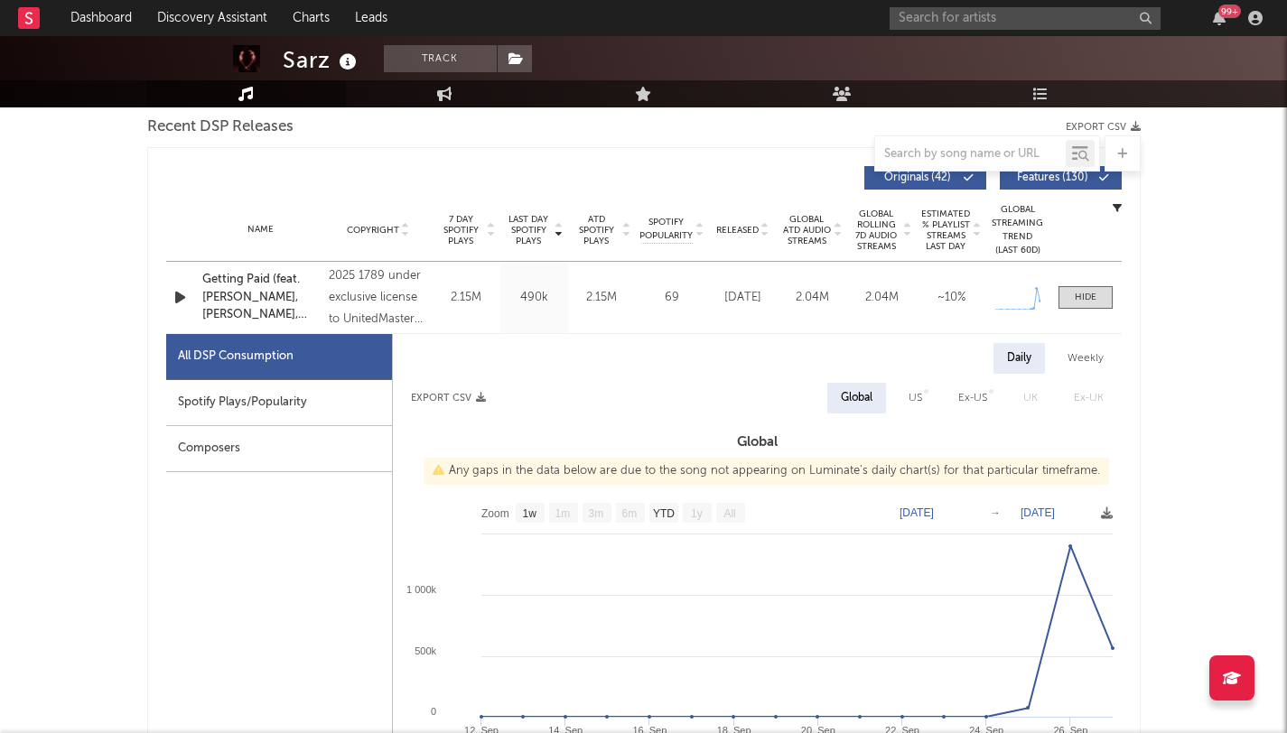
click at [238, 408] on div "Spotify Plays/Popularity" at bounding box center [279, 403] width 226 height 46
select select "1w"
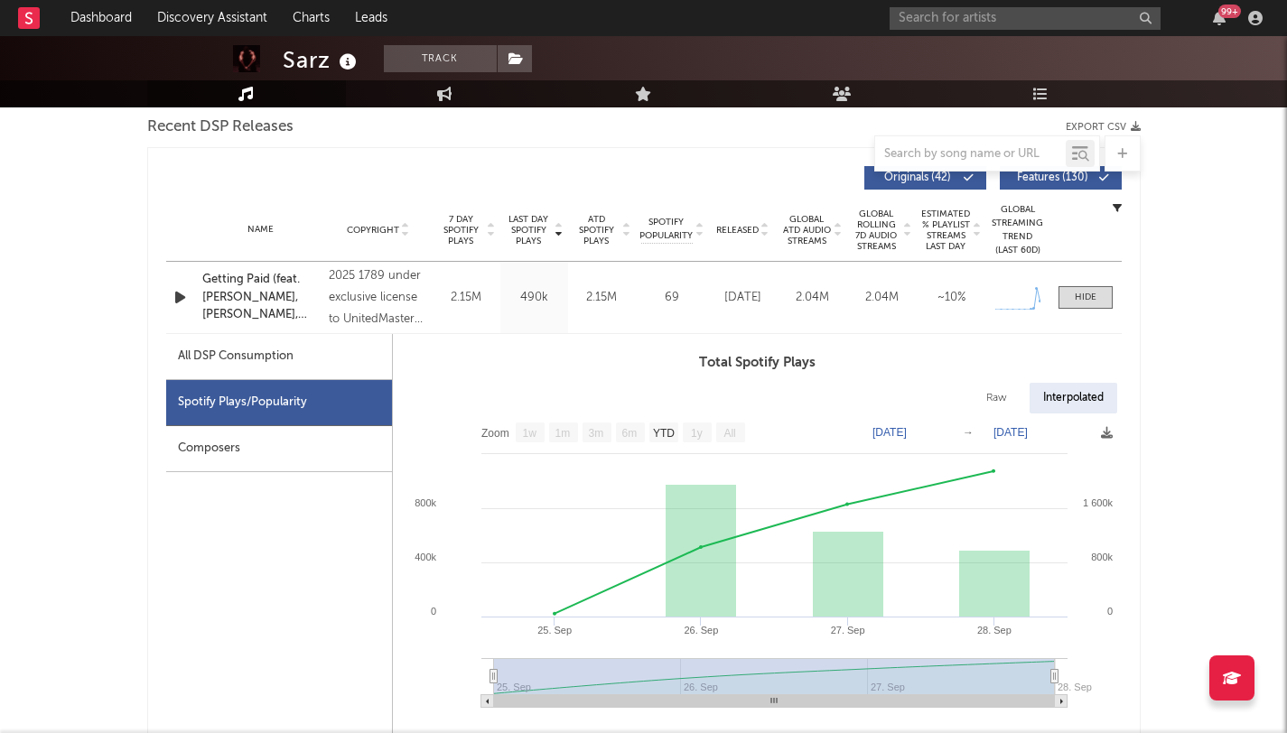
click at [176, 365] on div "All DSP Consumption" at bounding box center [279, 357] width 226 height 46
select select "1w"
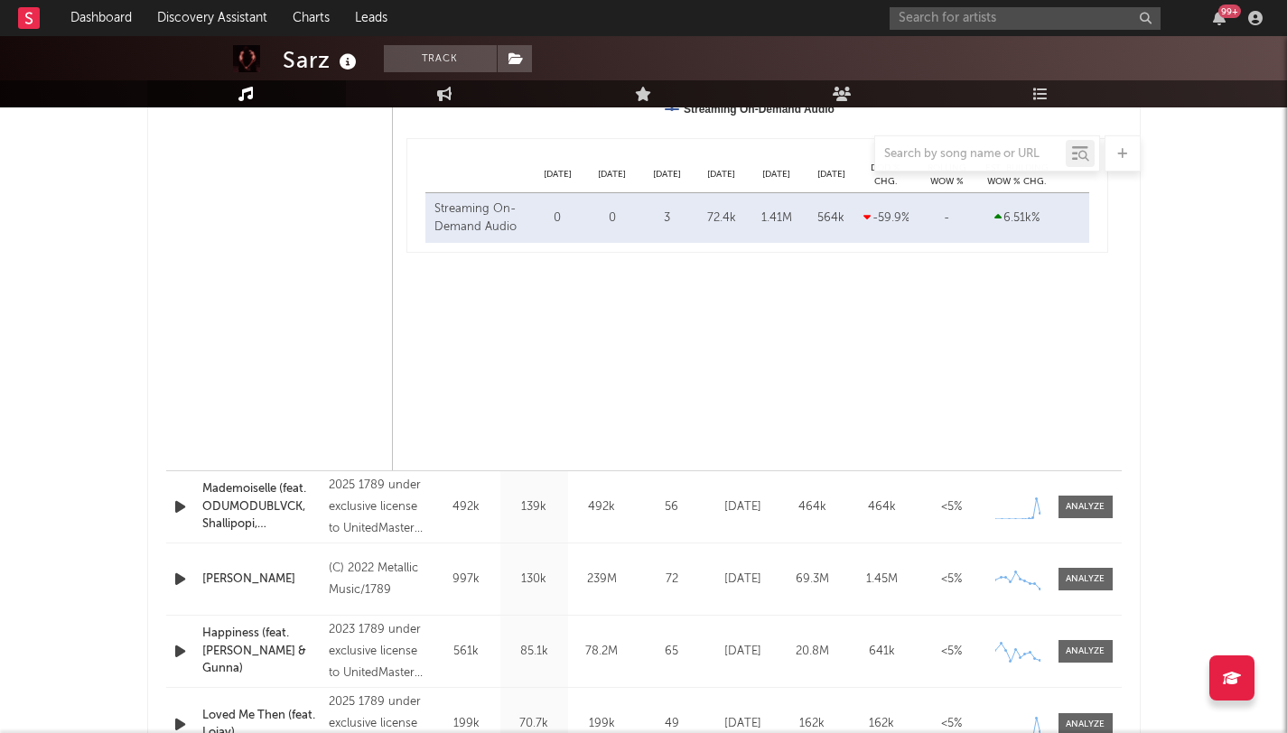
scroll to position [1539, 0]
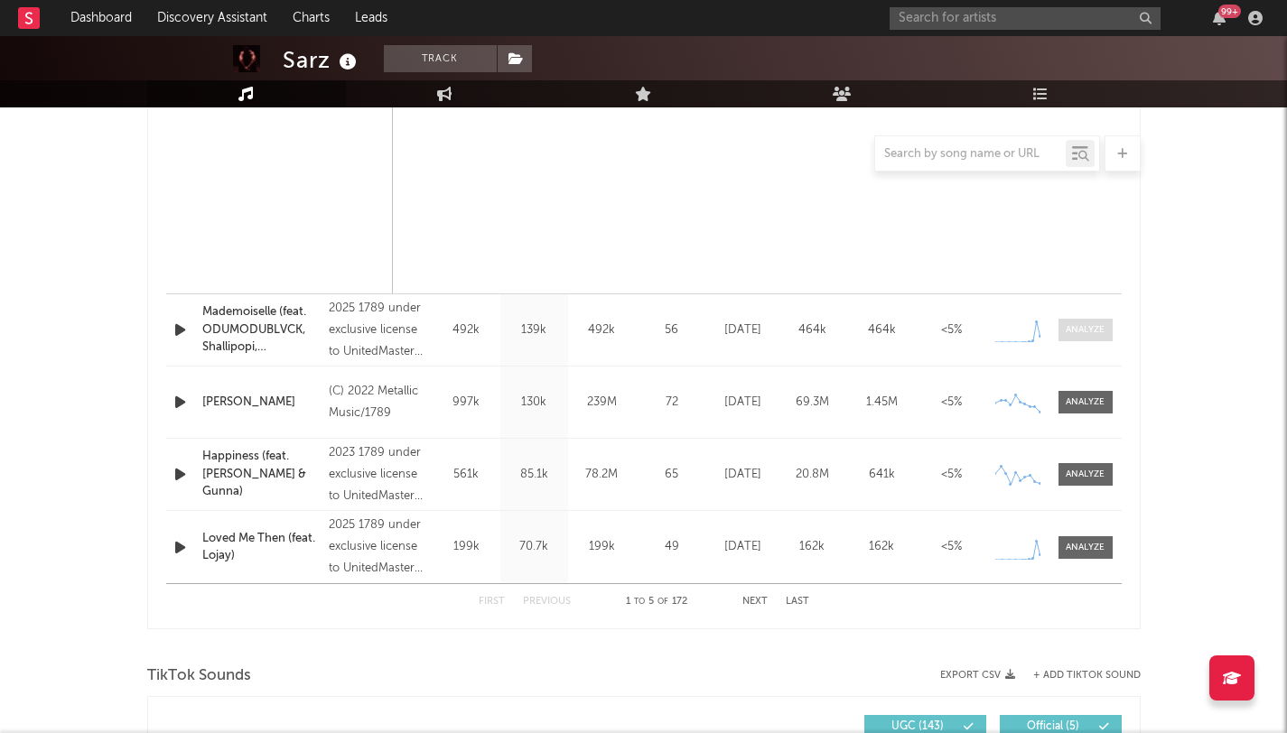
click at [1082, 328] on div at bounding box center [1085, 330] width 39 height 14
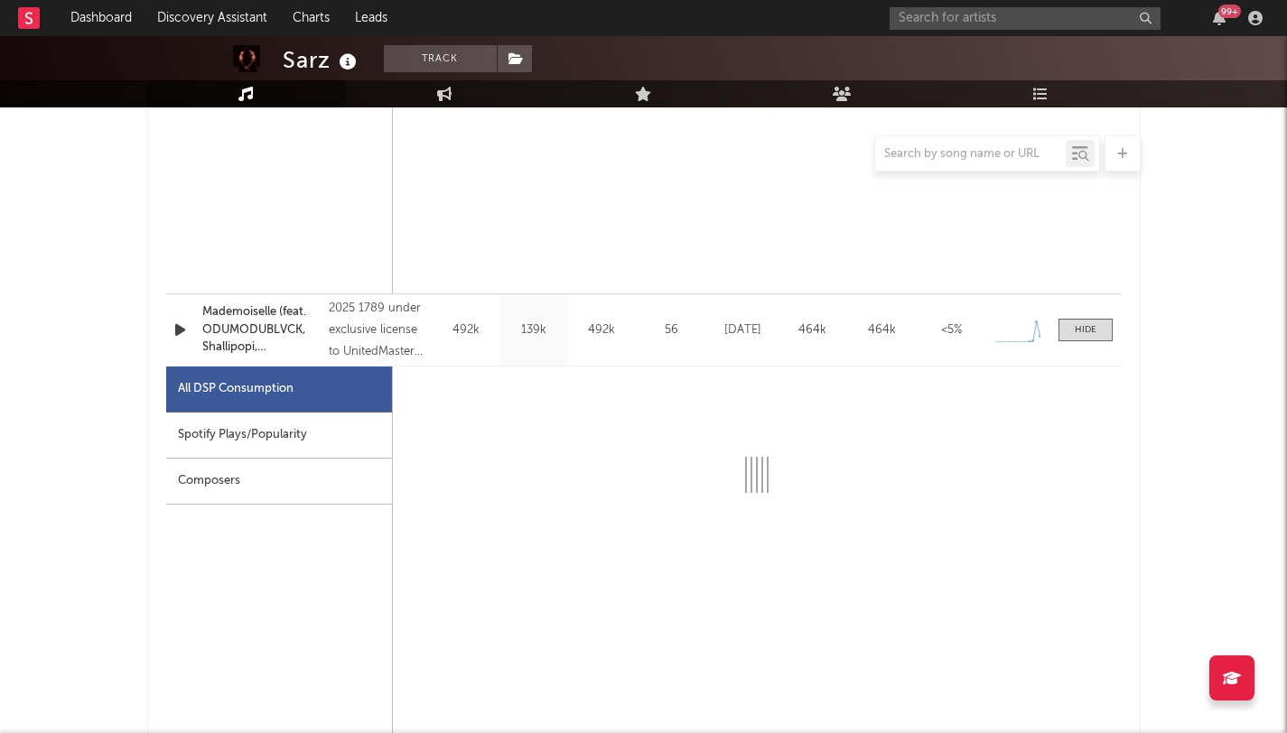
select select "1w"
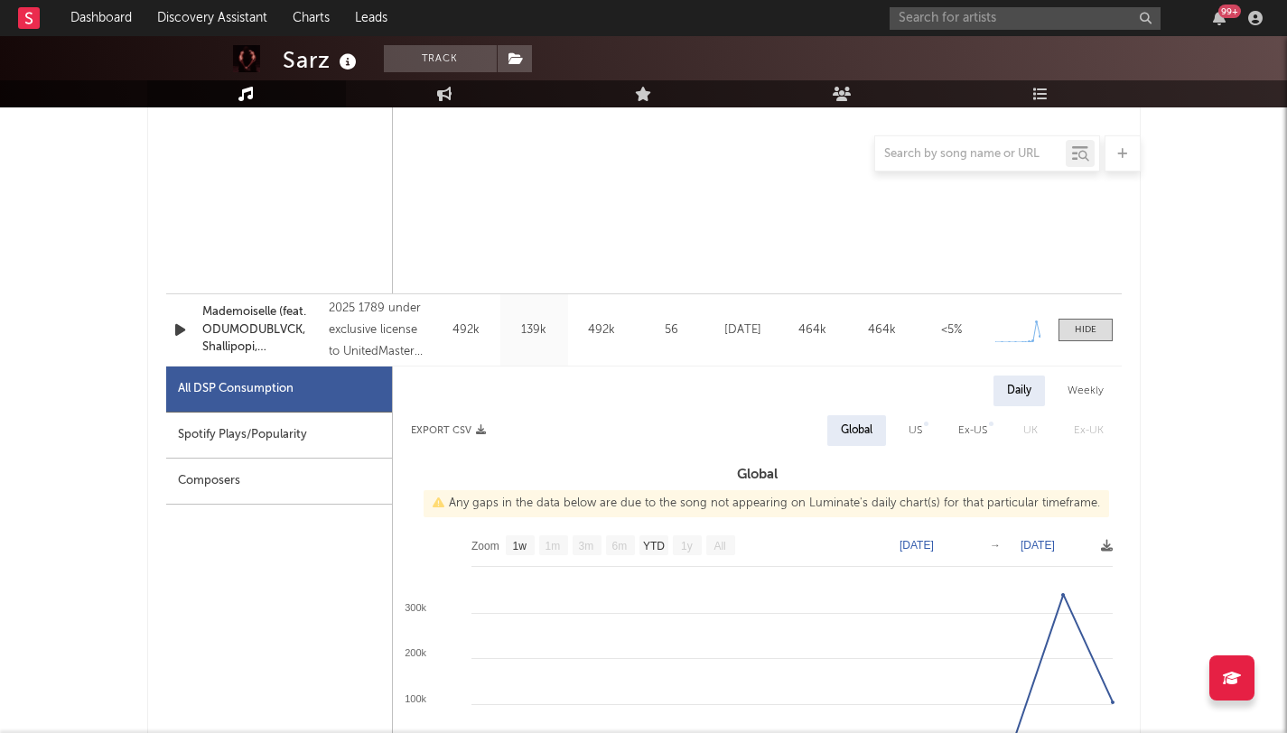
click at [191, 429] on div "Spotify Plays/Popularity" at bounding box center [279, 436] width 226 height 46
select select "1w"
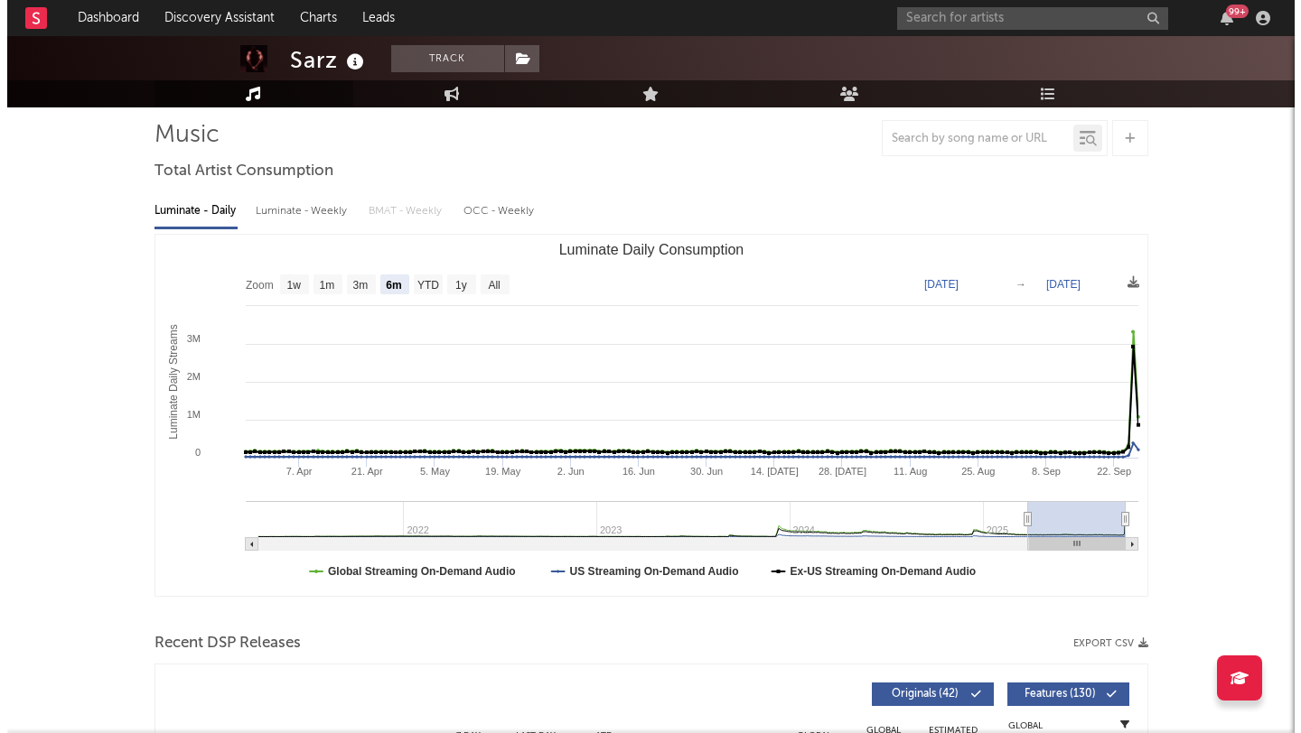
scroll to position [0, 0]
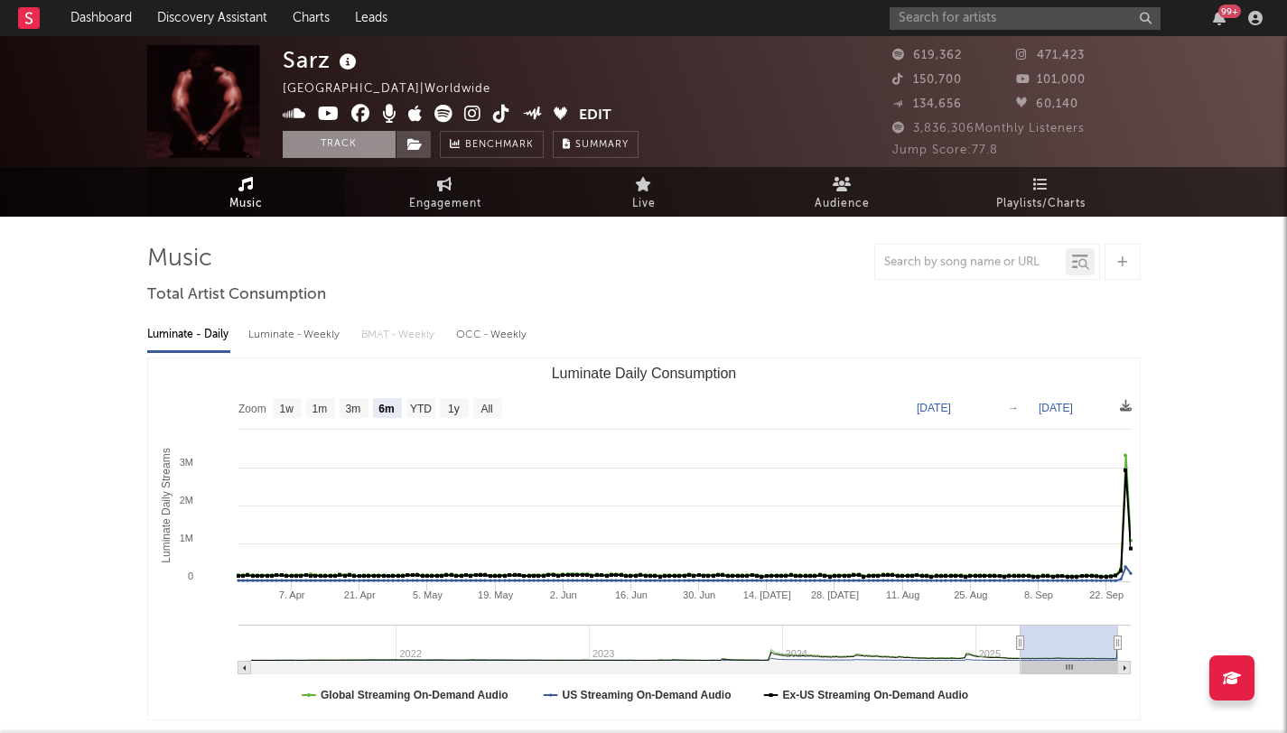
click at [322, 141] on button "Track" at bounding box center [339, 144] width 113 height 27
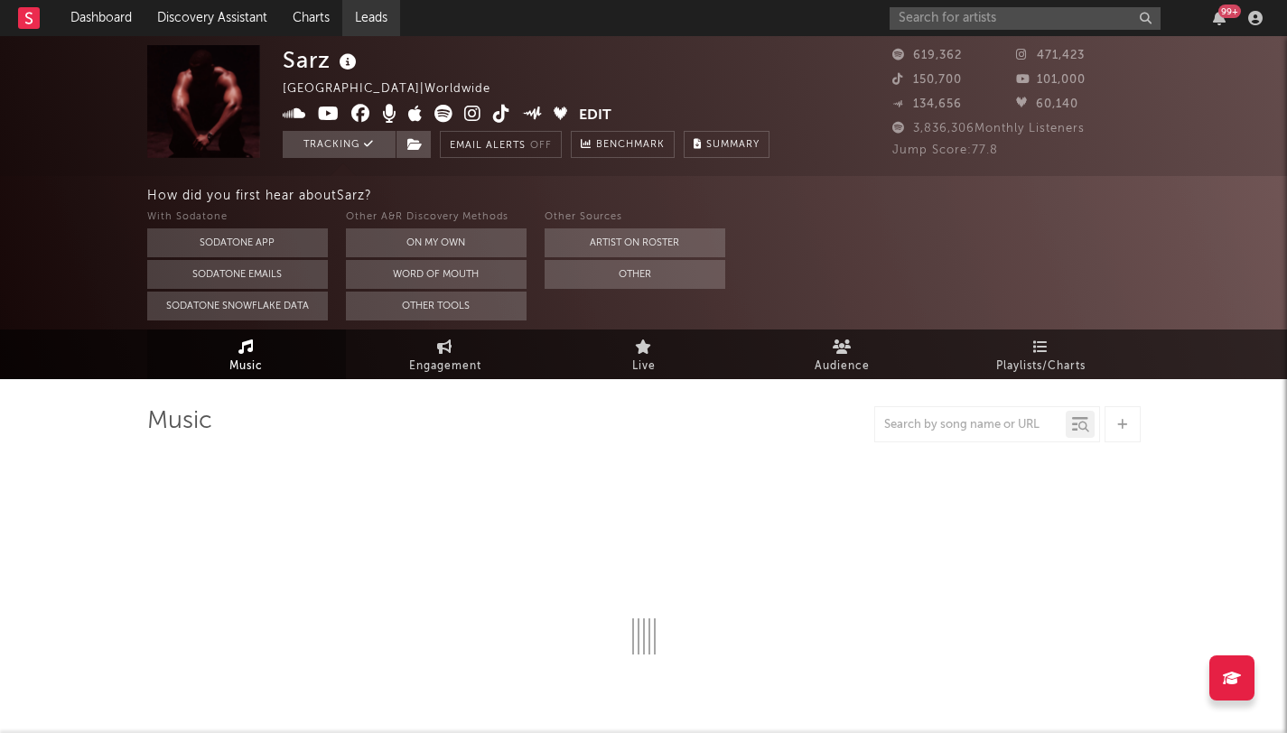
select select "6m"
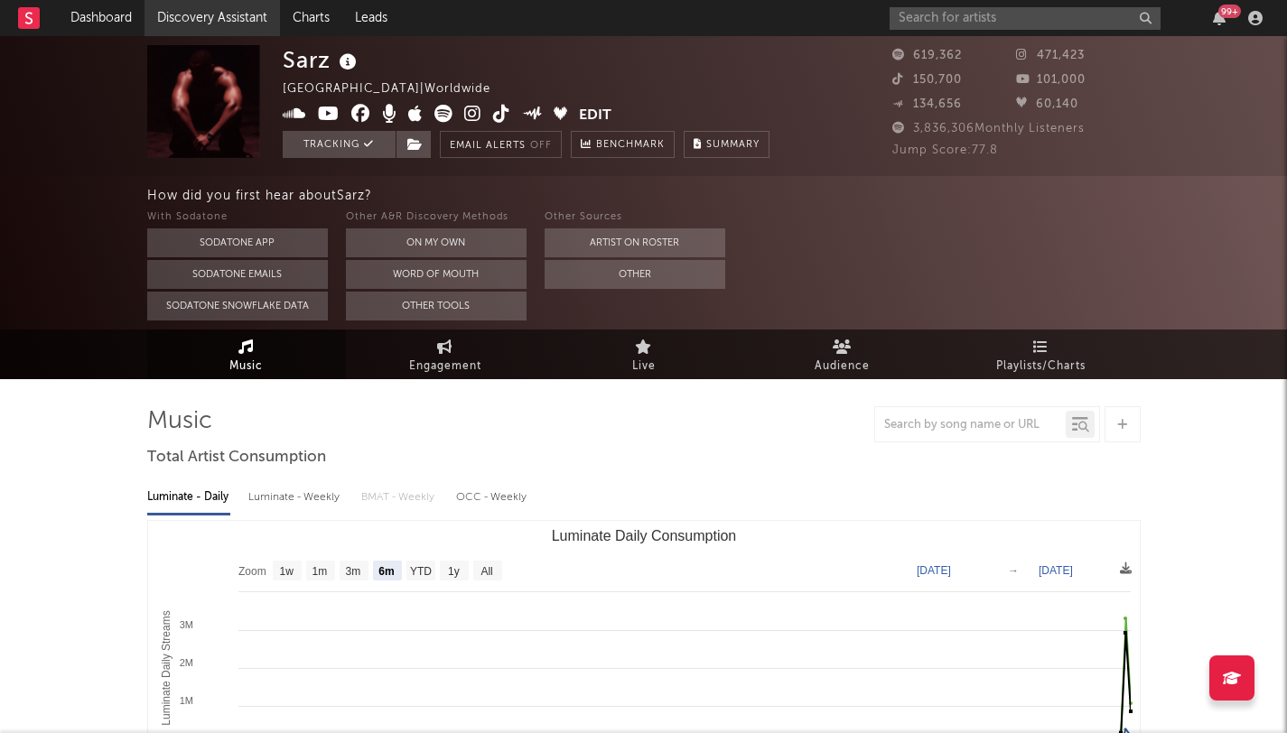
click at [218, 14] on link "Discovery Assistant" at bounding box center [212, 18] width 135 height 36
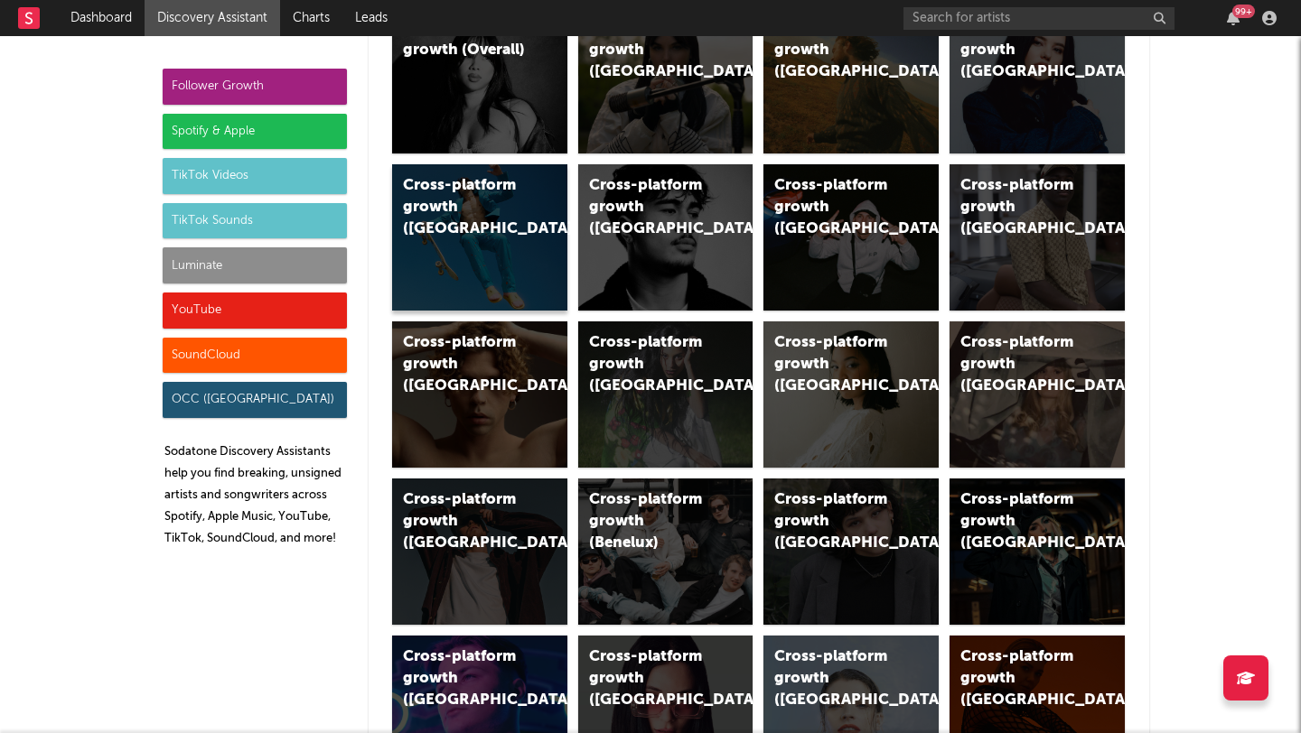
scroll to position [101, 0]
